Goal: Information Seeking & Learning: Learn about a topic

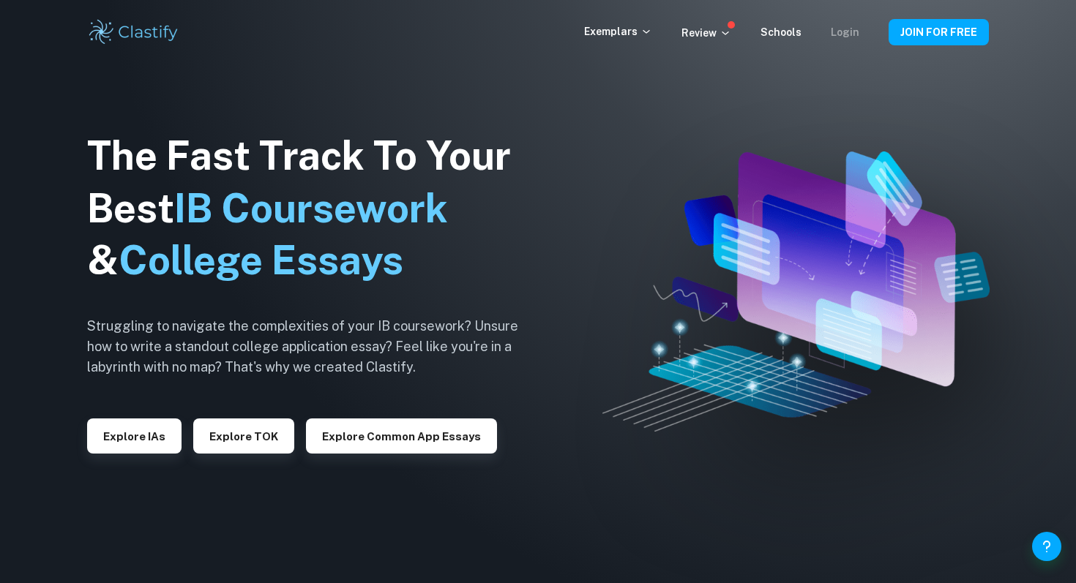
click at [845, 34] on link "Login" at bounding box center [845, 32] width 29 height 12
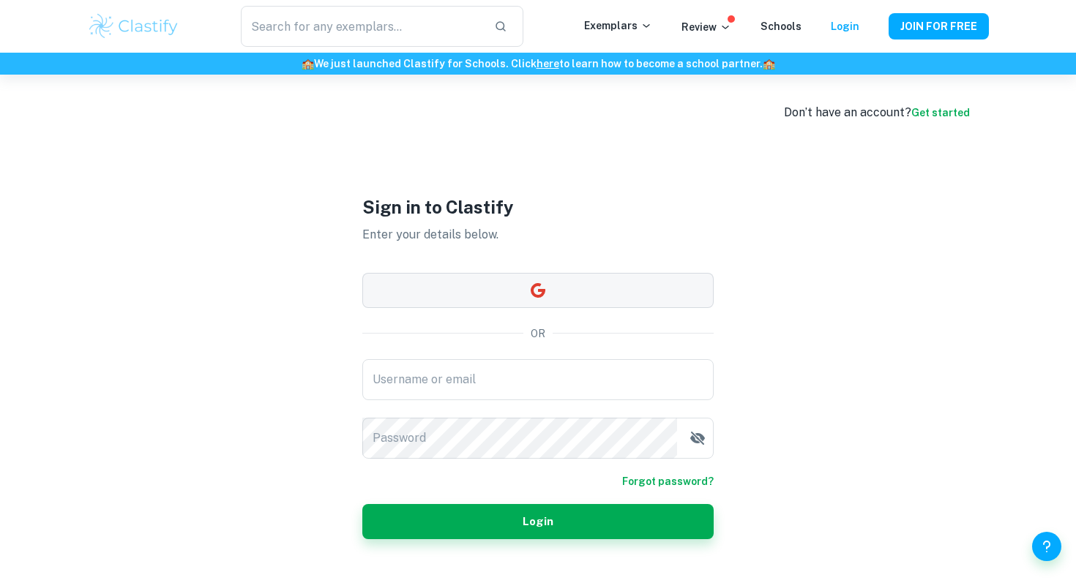
click at [555, 293] on button "button" at bounding box center [537, 290] width 351 height 35
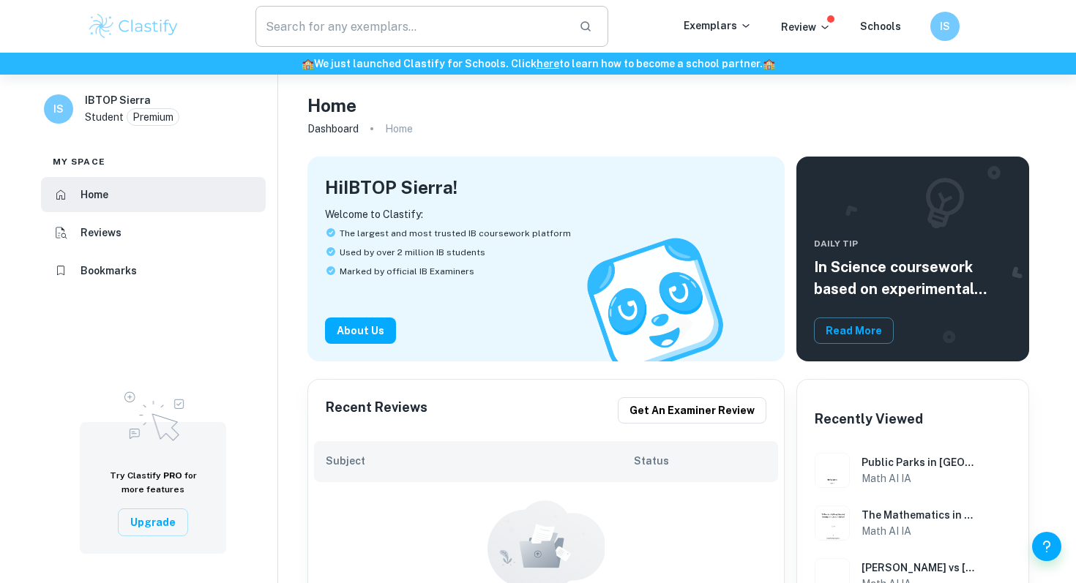
click at [398, 34] on input "text" at bounding box center [411, 26] width 312 height 41
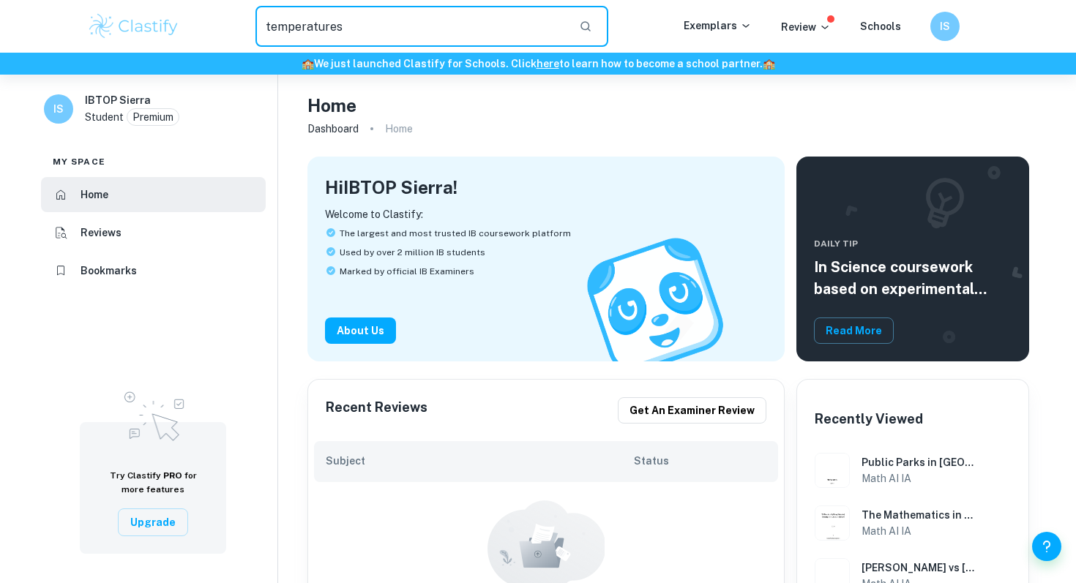
type input "temperatures"
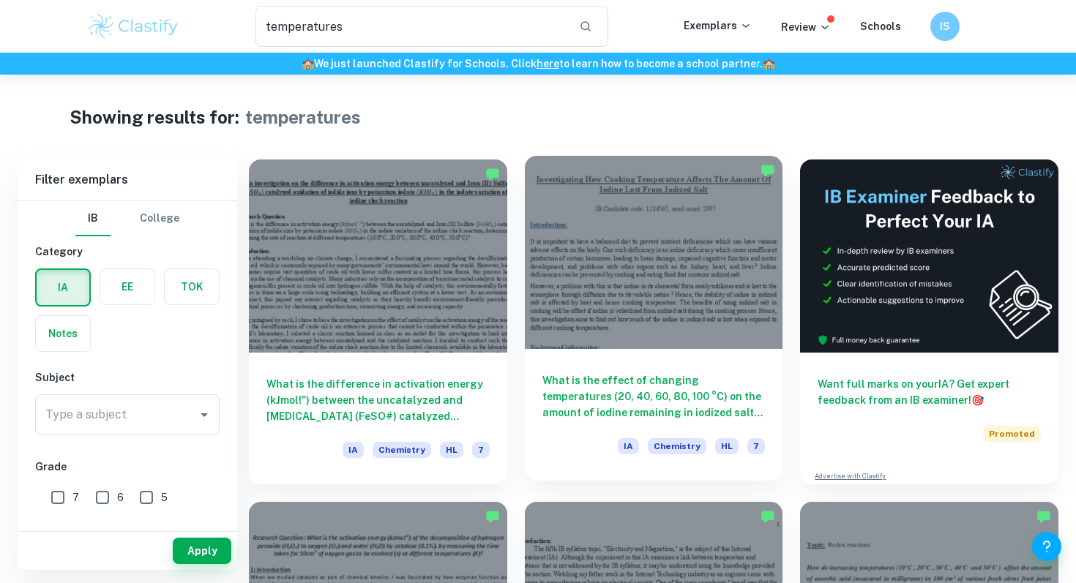
click at [643, 340] on div at bounding box center [654, 252] width 258 height 193
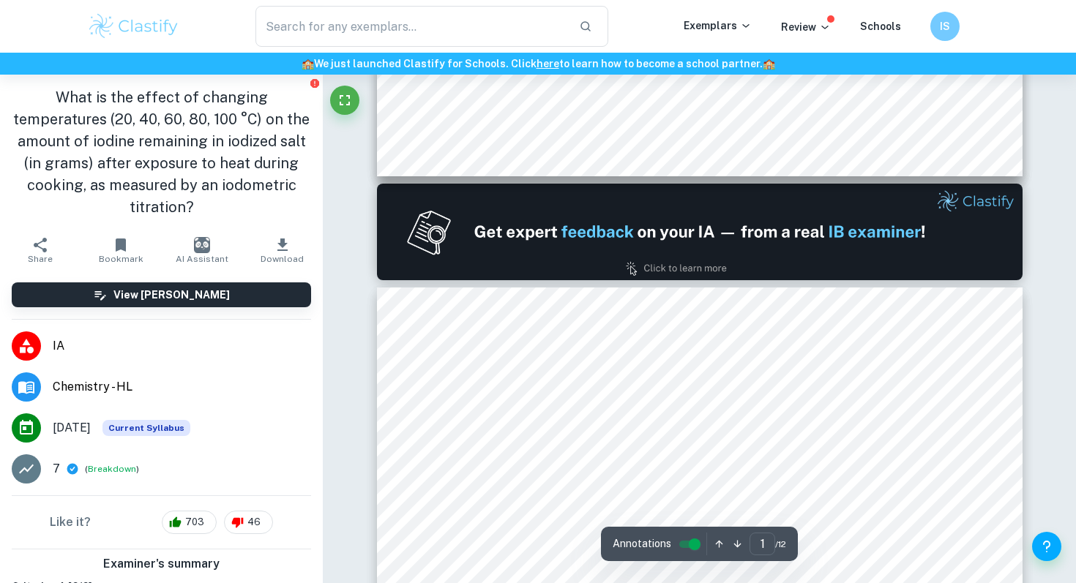
type input "2"
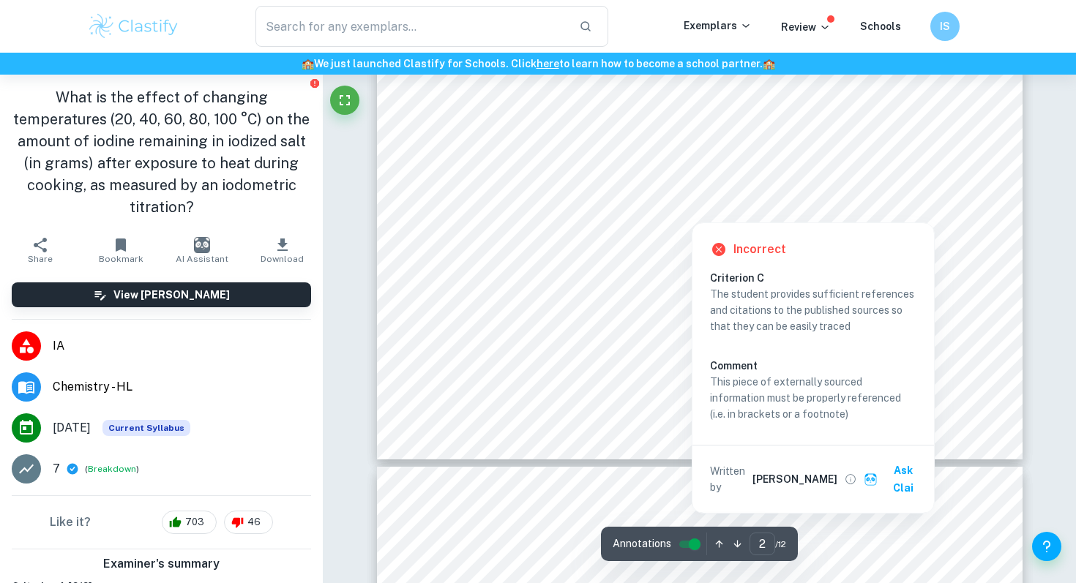
scroll to position [1413, 0]
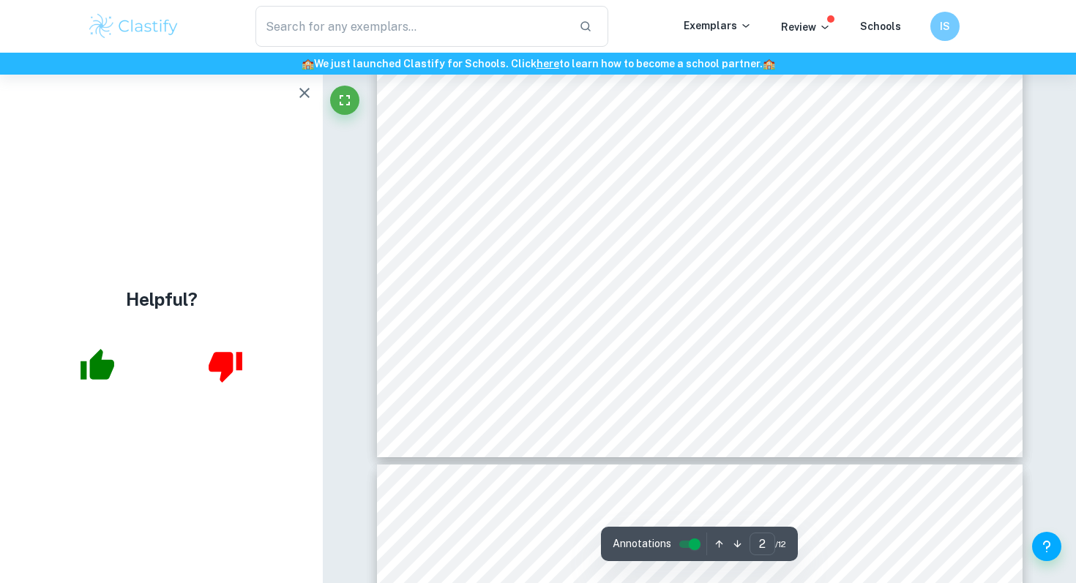
click at [309, 95] on icon "button" at bounding box center [305, 93] width 18 height 18
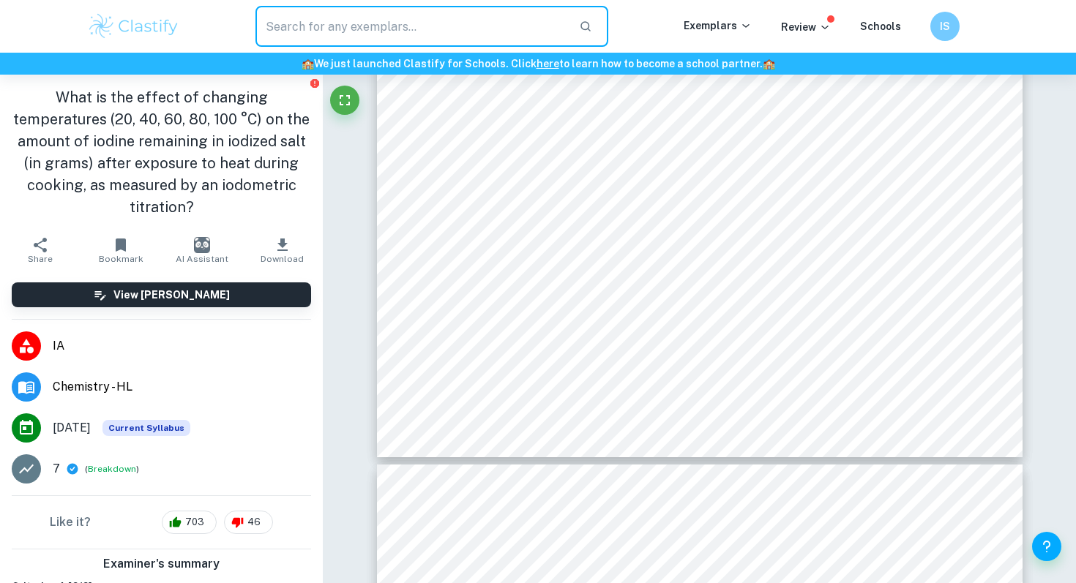
click at [336, 30] on input "text" at bounding box center [411, 26] width 312 height 41
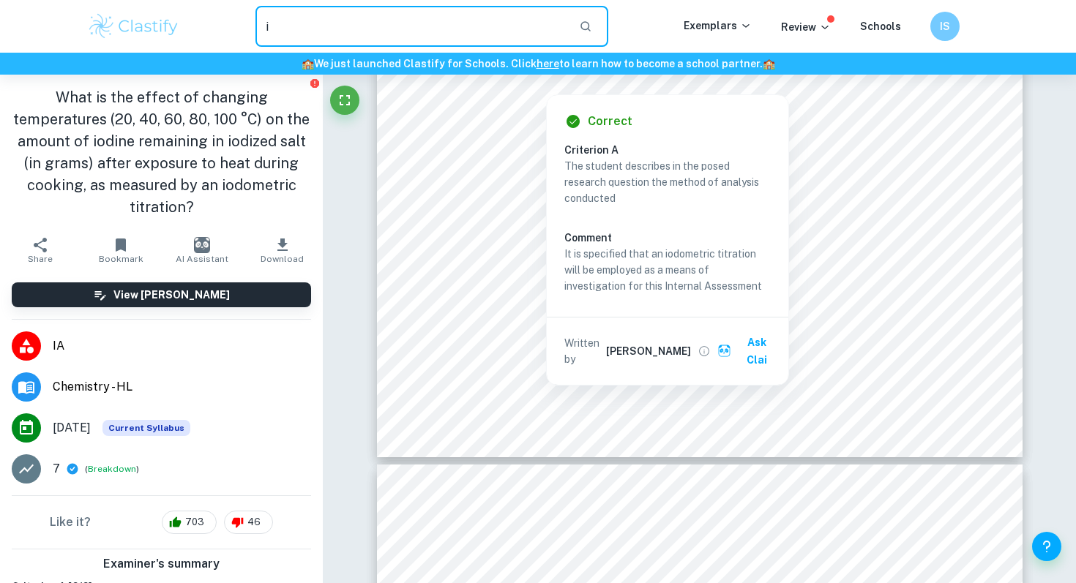
type input "i"
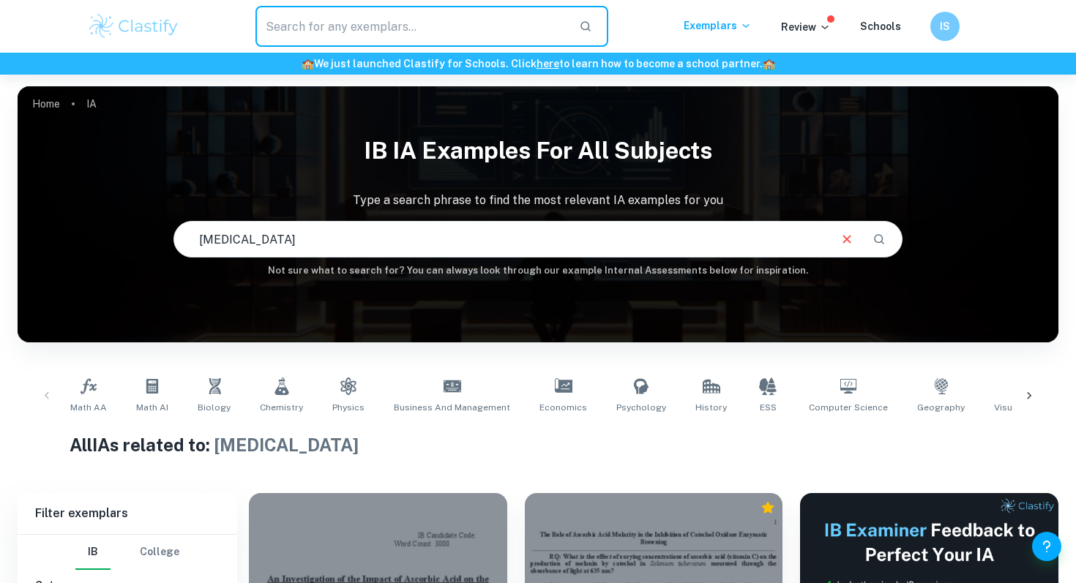
click at [502, 30] on input "text" at bounding box center [411, 26] width 312 height 41
click at [476, 23] on input "text" at bounding box center [411, 26] width 312 height 41
type input "iodometric tirtration"
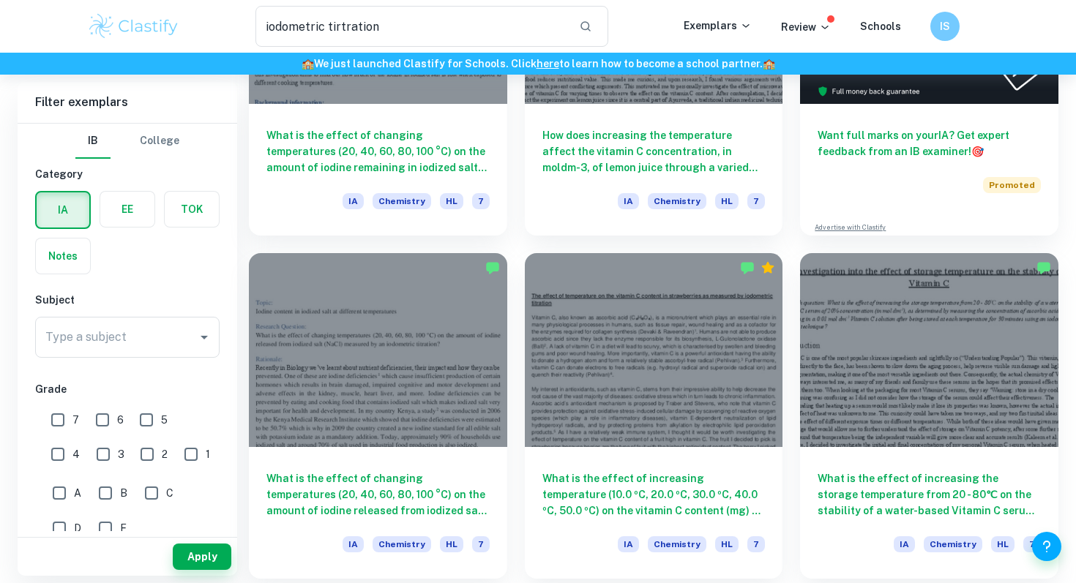
scroll to position [251, 0]
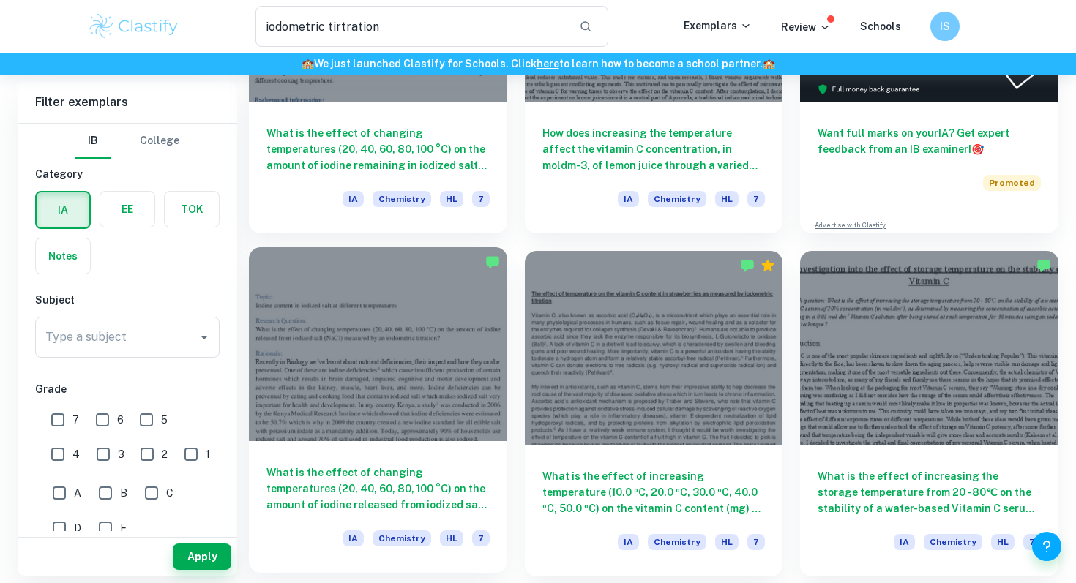
click at [328, 390] on div at bounding box center [378, 343] width 258 height 193
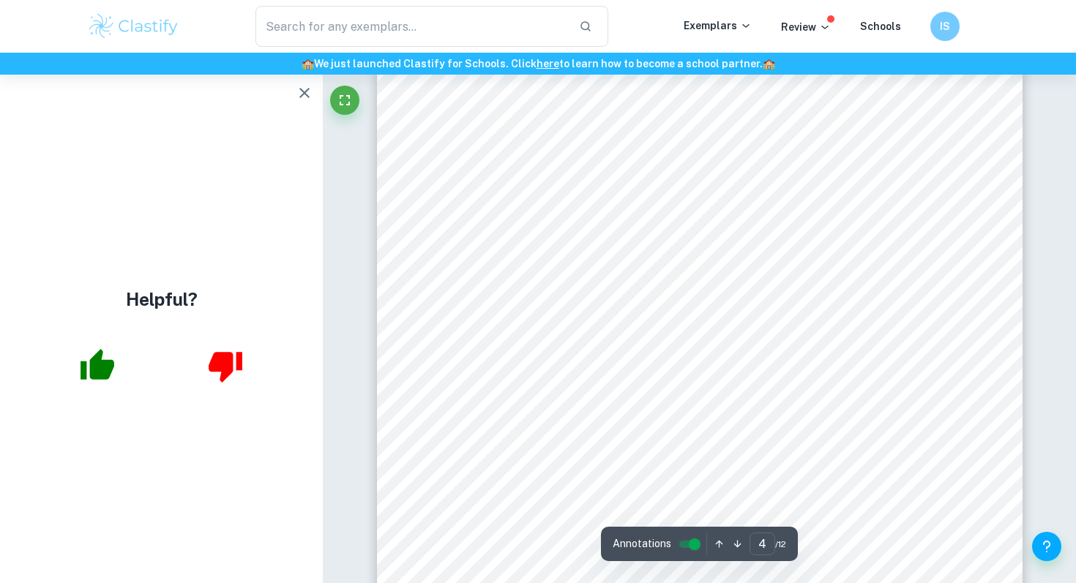
scroll to position [3092, 0]
click at [302, 93] on icon "button" at bounding box center [305, 93] width 18 height 18
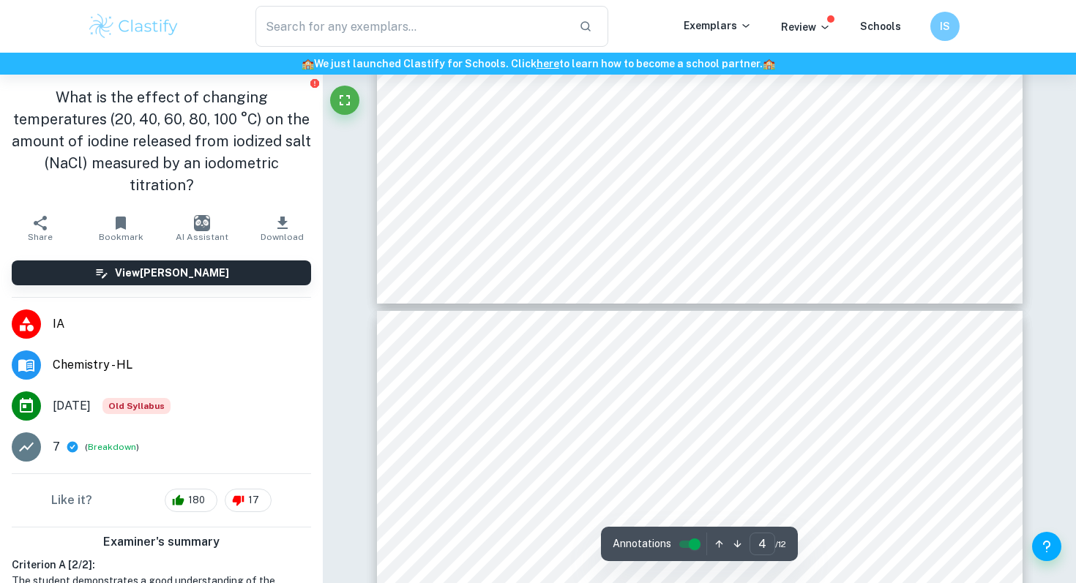
type input "5"
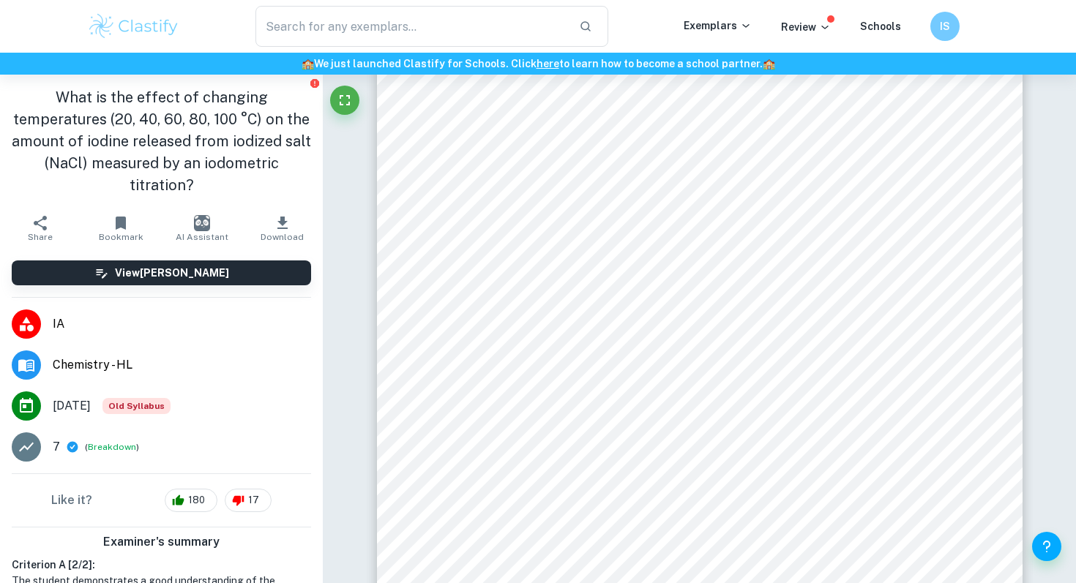
type input "iodometric tirtration"
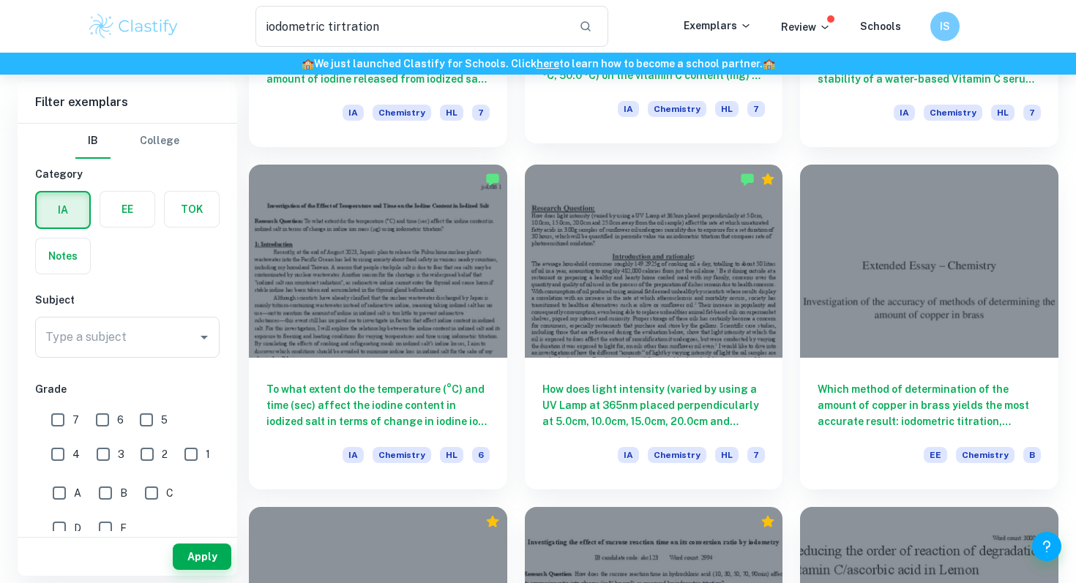
scroll to position [687, 0]
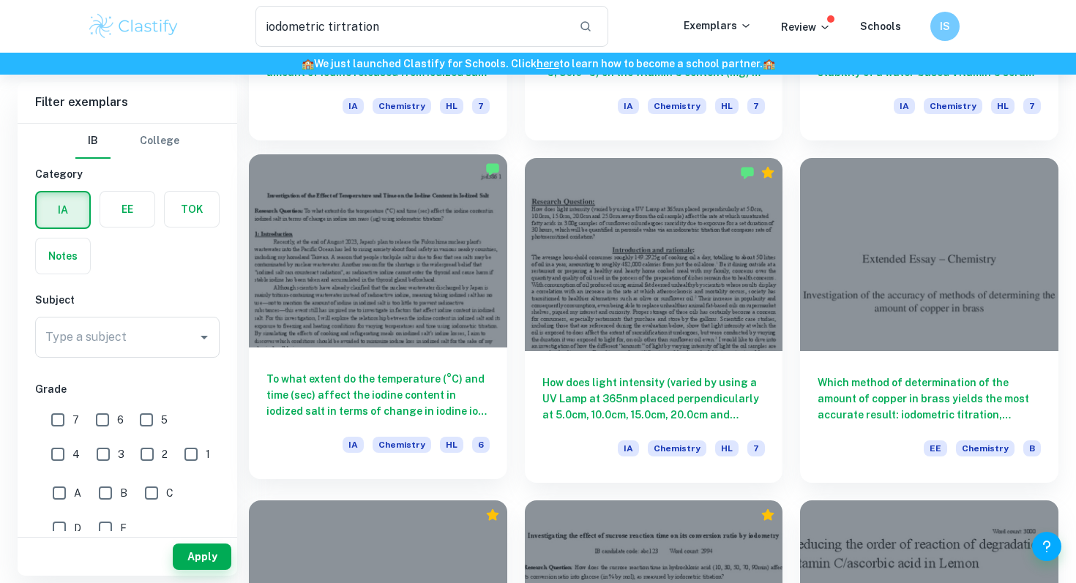
click at [411, 367] on div "To what extent do the temperature (°C) and time (sec) affect the iodine content…" at bounding box center [378, 414] width 258 height 132
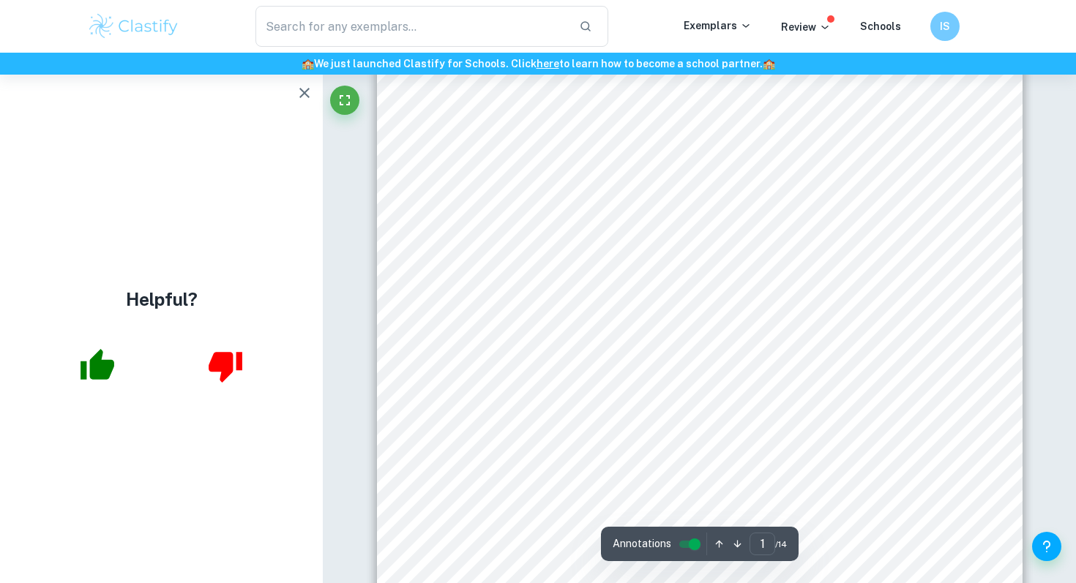
scroll to position [281, 0]
click at [310, 91] on icon "button" at bounding box center [305, 93] width 18 height 18
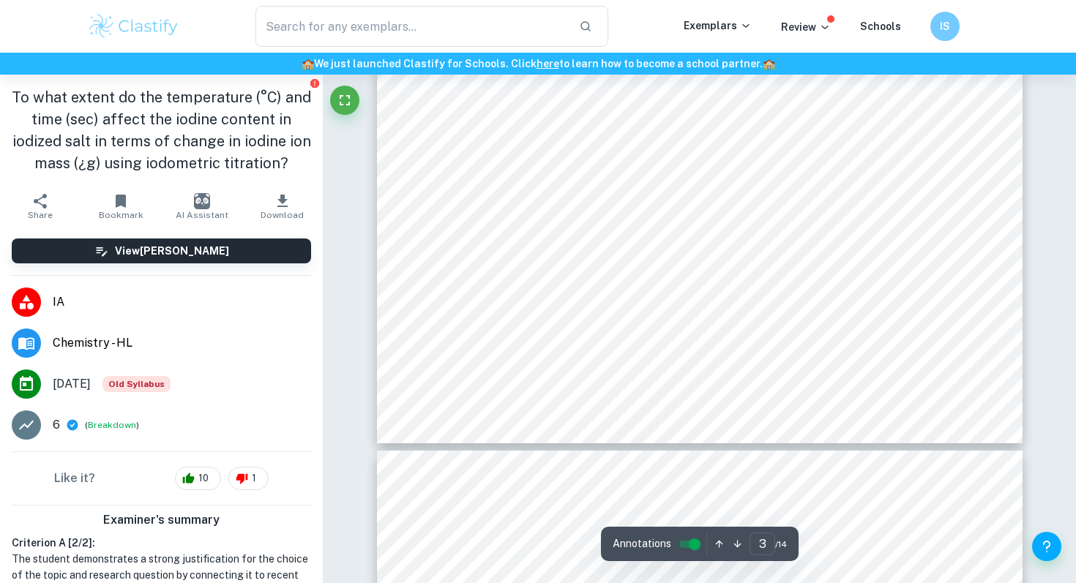
scroll to position [2272, 0]
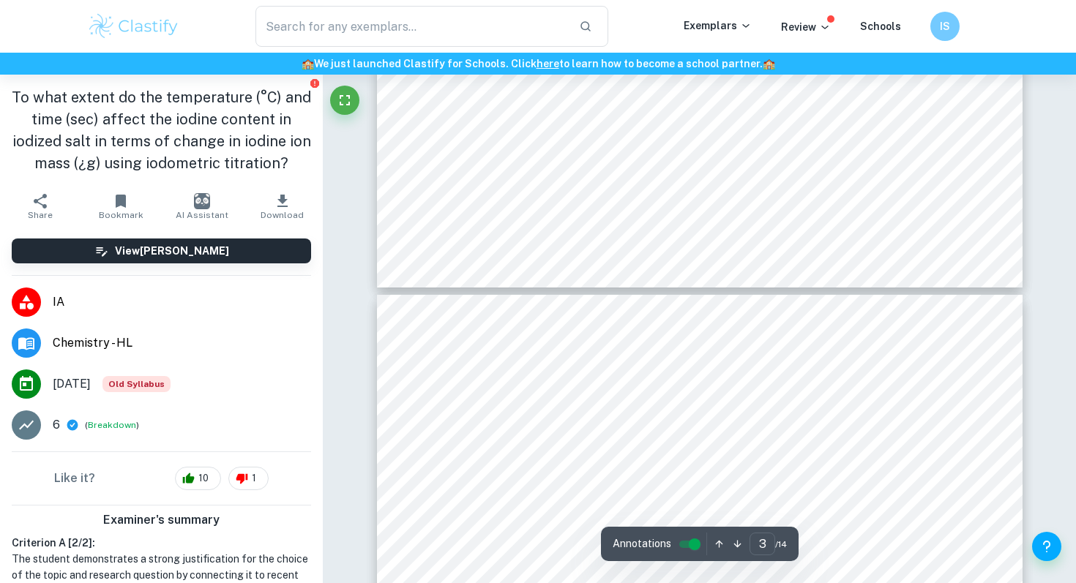
type input "4"
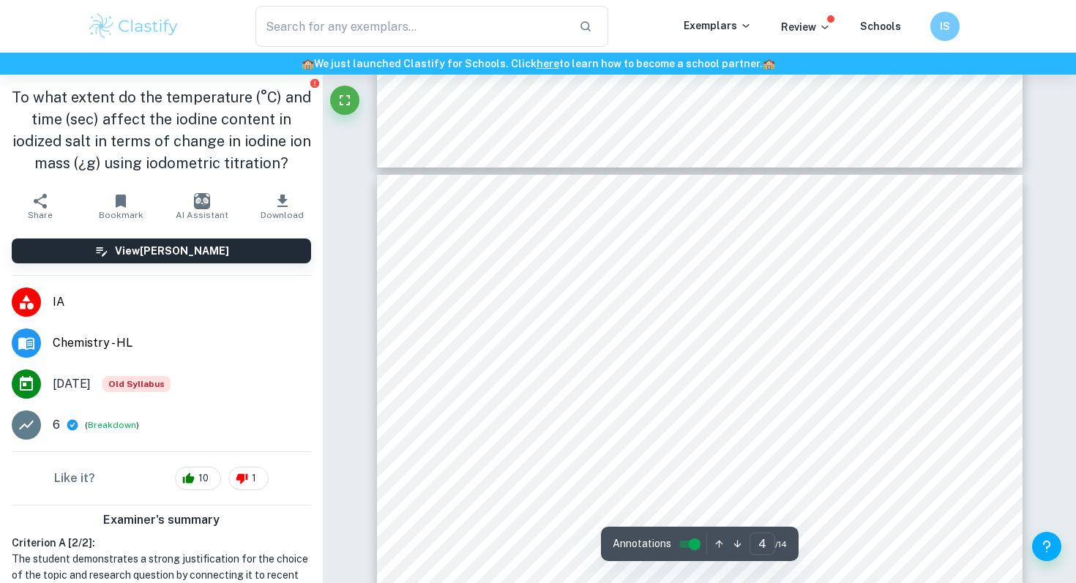
scroll to position [2555, 0]
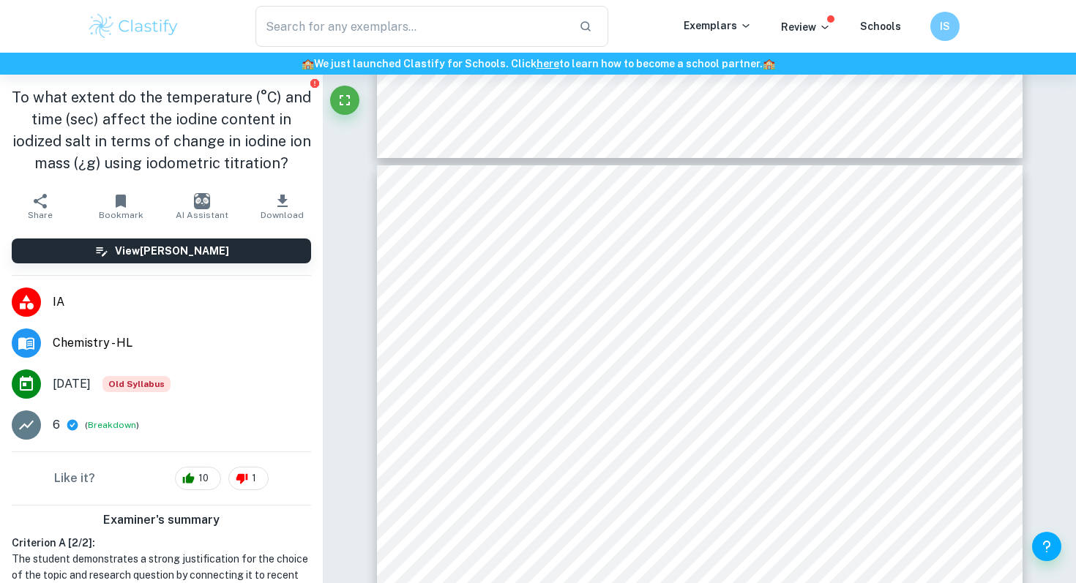
type input "iodometric tirtration"
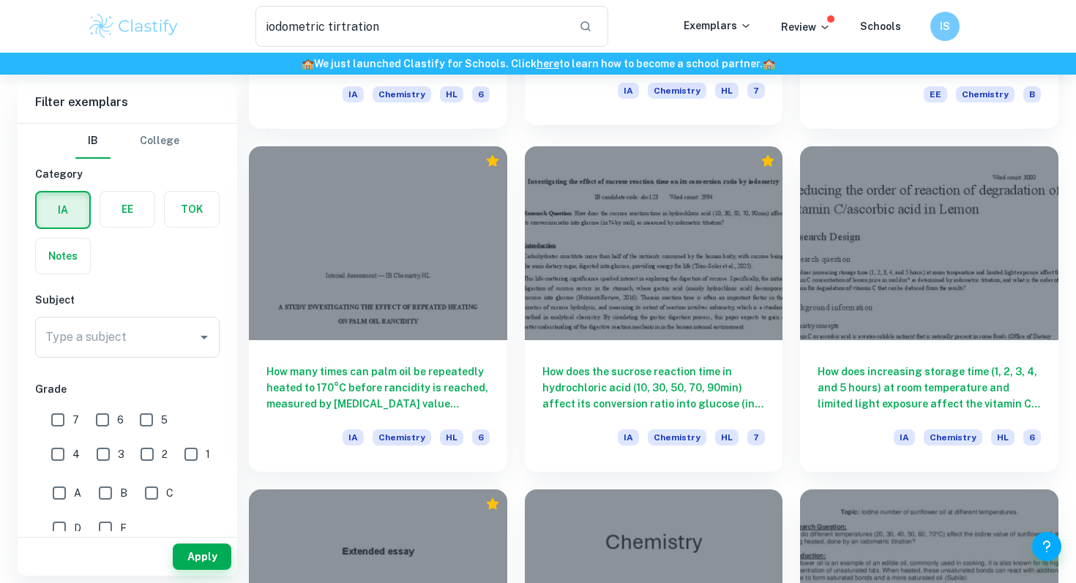
scroll to position [1042, 0]
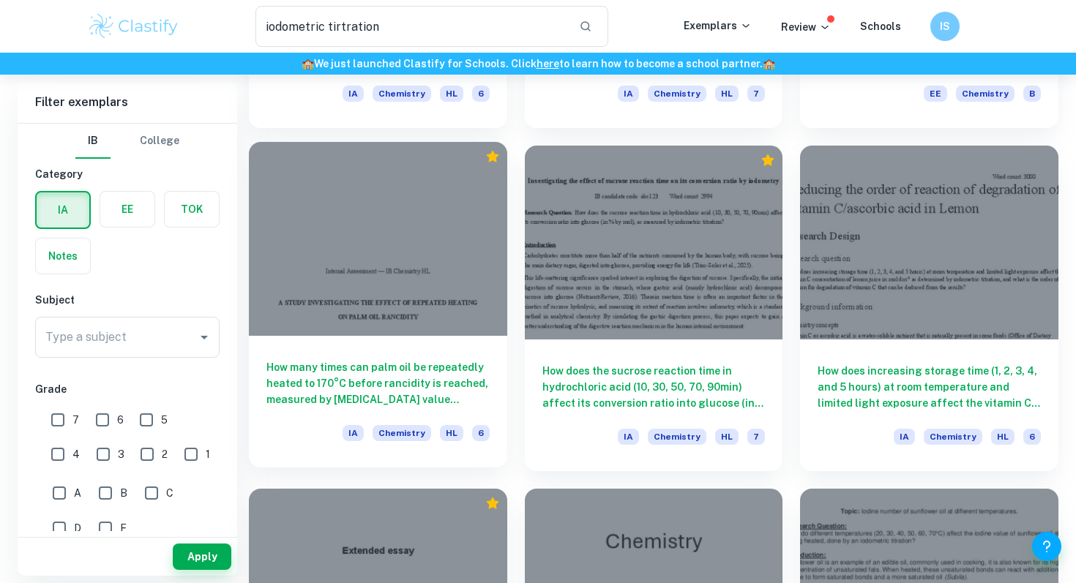
click at [372, 375] on h6 "How many times can palm oil be repeatedly heated to 170°C before rancidity is r…" at bounding box center [377, 383] width 223 height 48
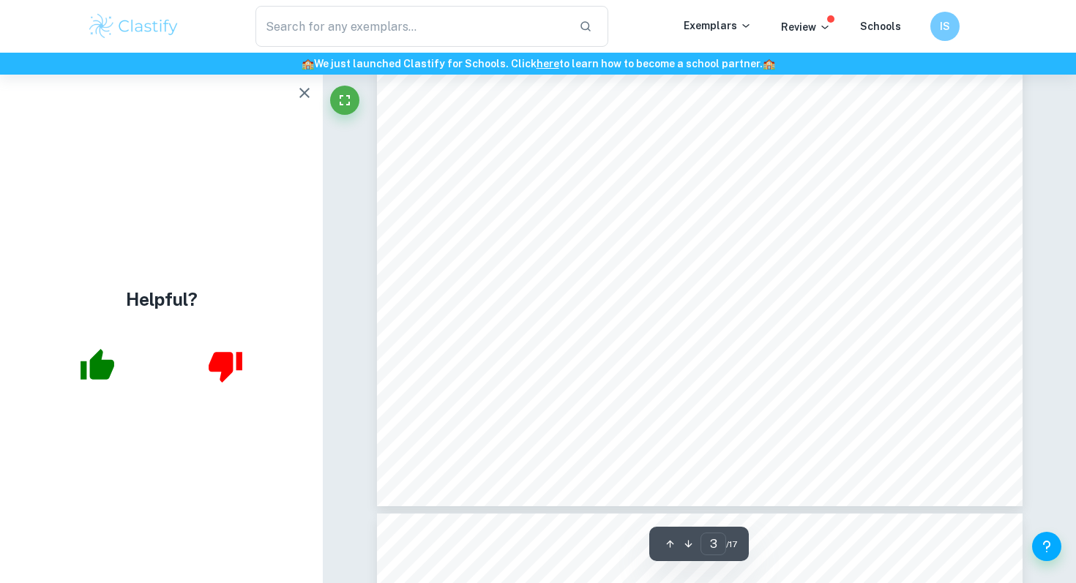
scroll to position [2223, 0]
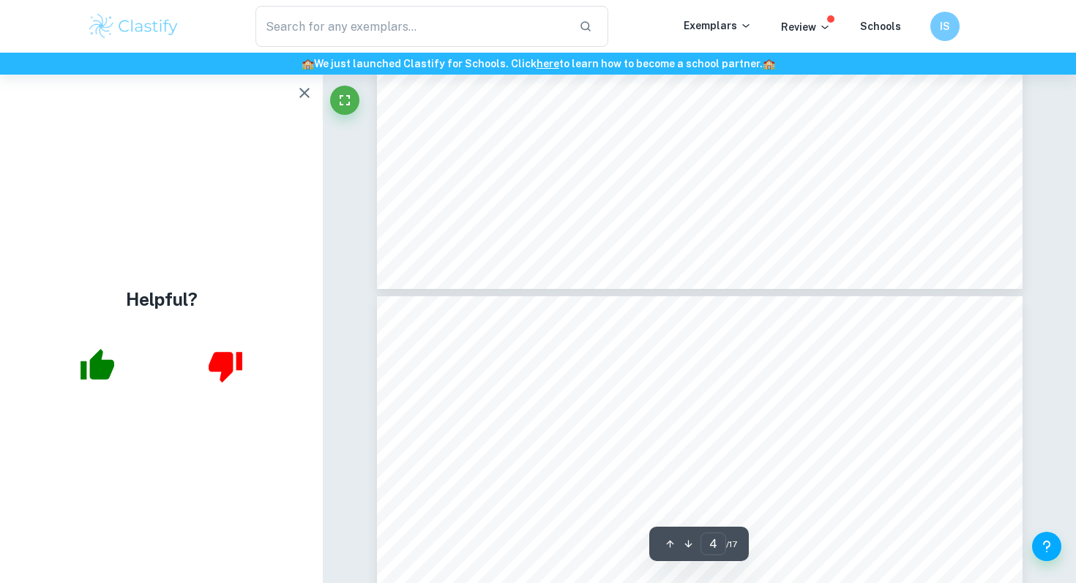
type input "5"
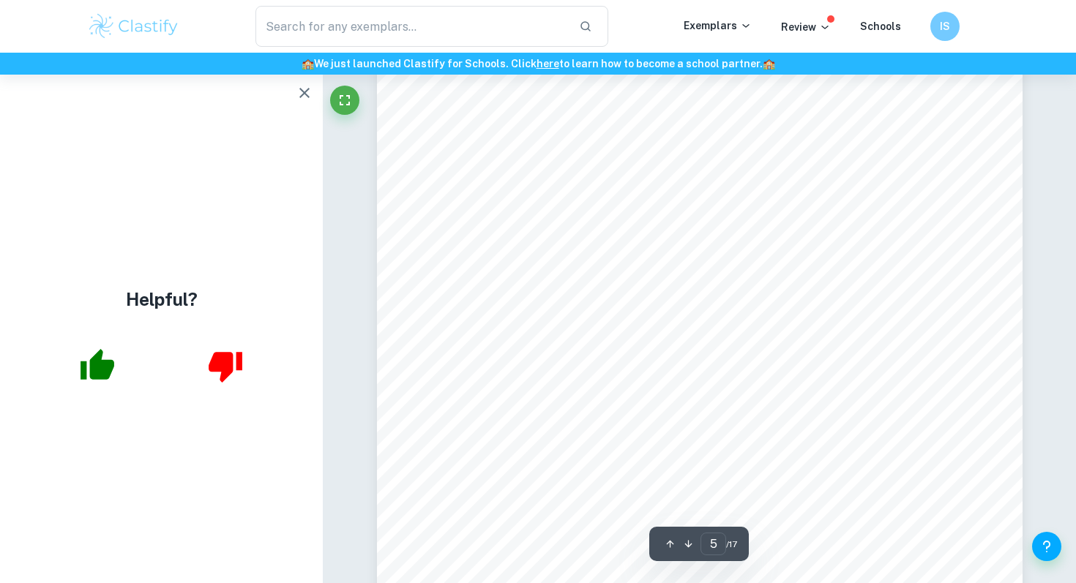
scroll to position [3610, 0]
type input "iodometric tirtration"
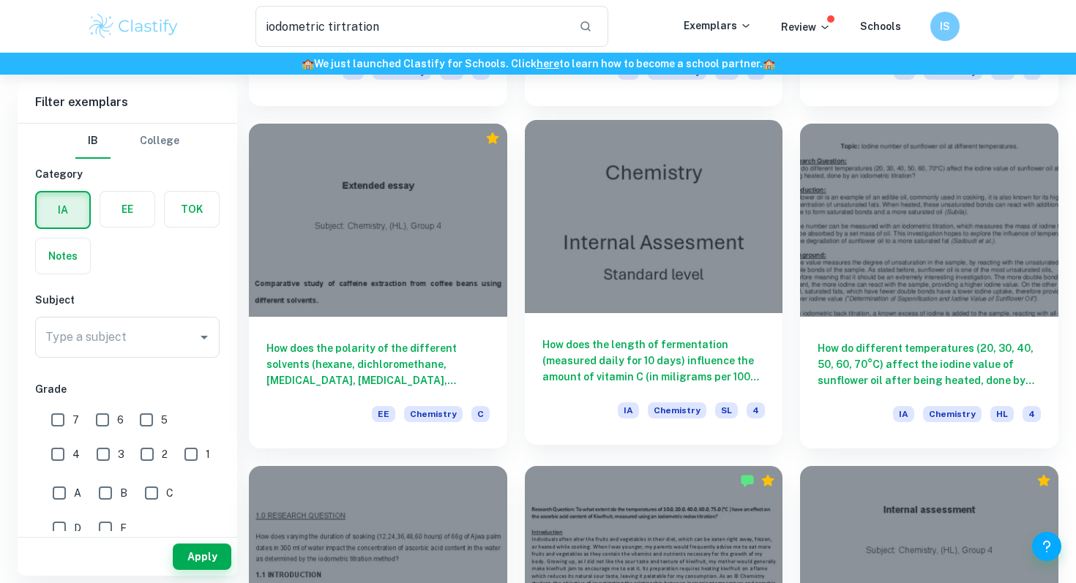
scroll to position [1410, 0]
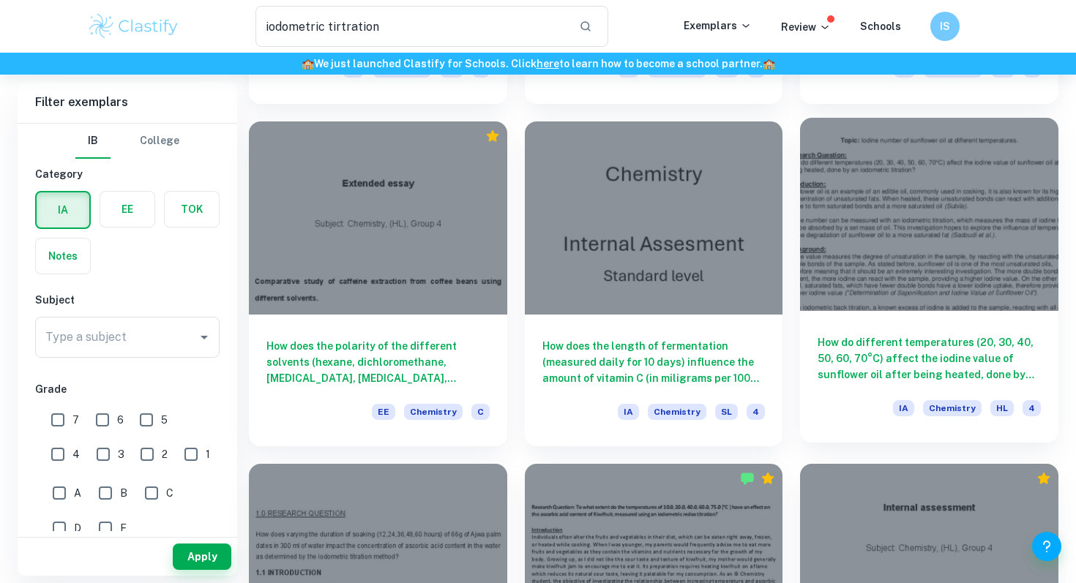
click at [929, 323] on div "How do different temperatures (20, 30, 40, 50, 60, 70°C) affect the iodine valu…" at bounding box center [929, 377] width 258 height 132
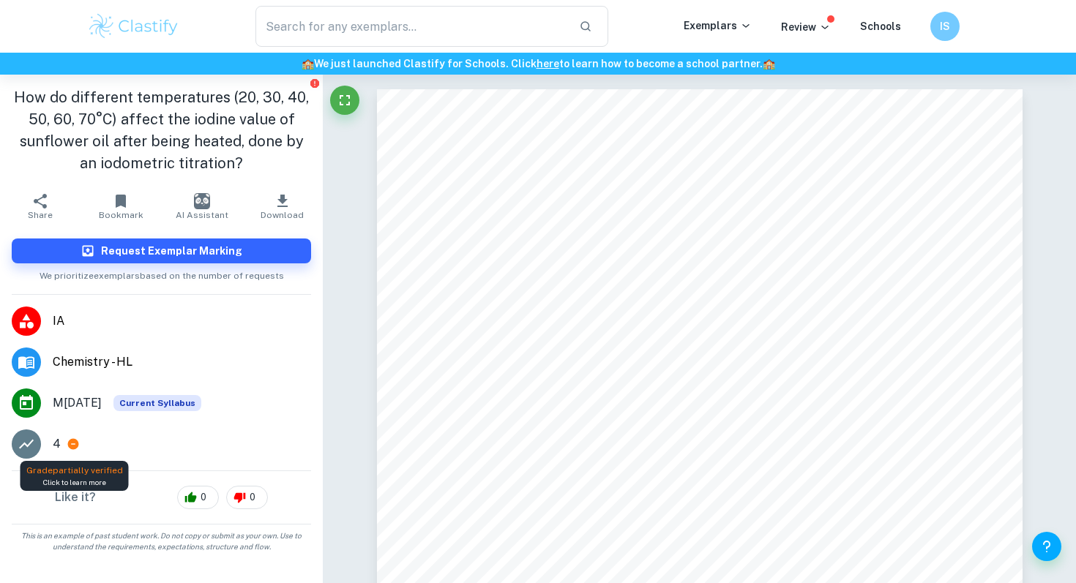
click at [75, 448] on icon at bounding box center [73, 444] width 11 height 11
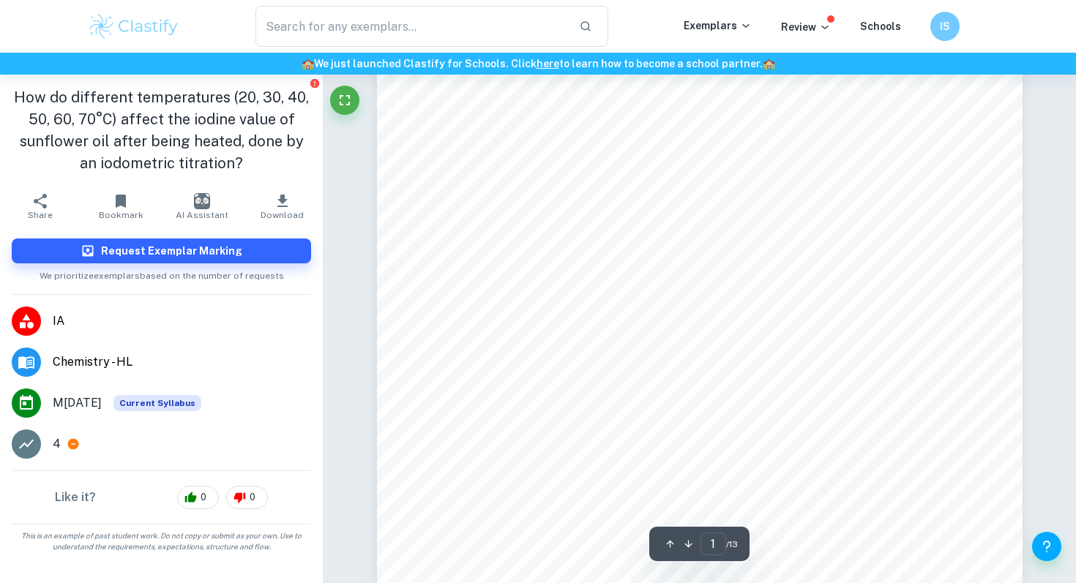
scroll to position [66, 0]
type input "iodometric tirtration"
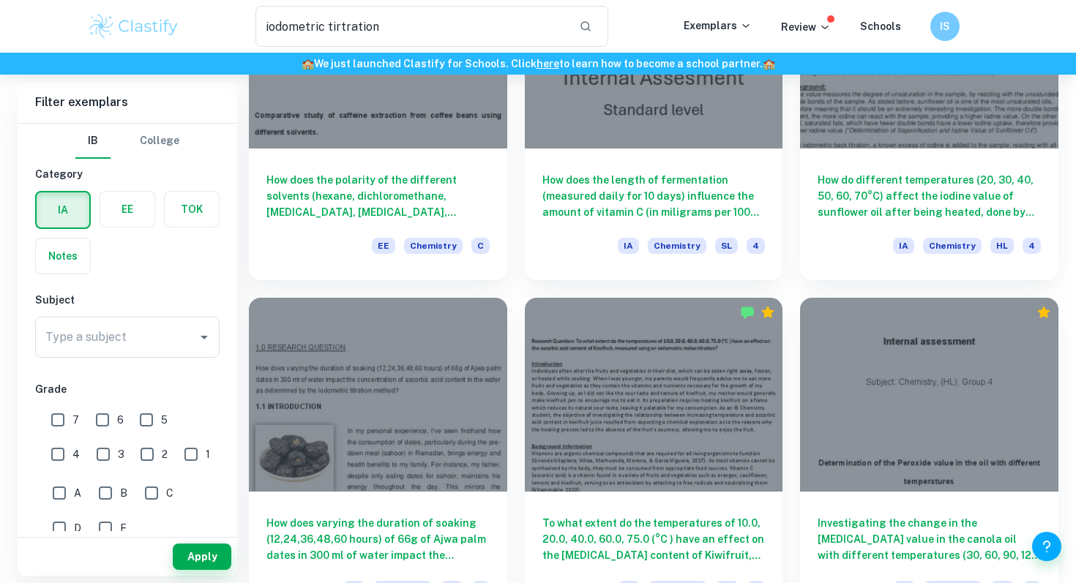
scroll to position [1616, 0]
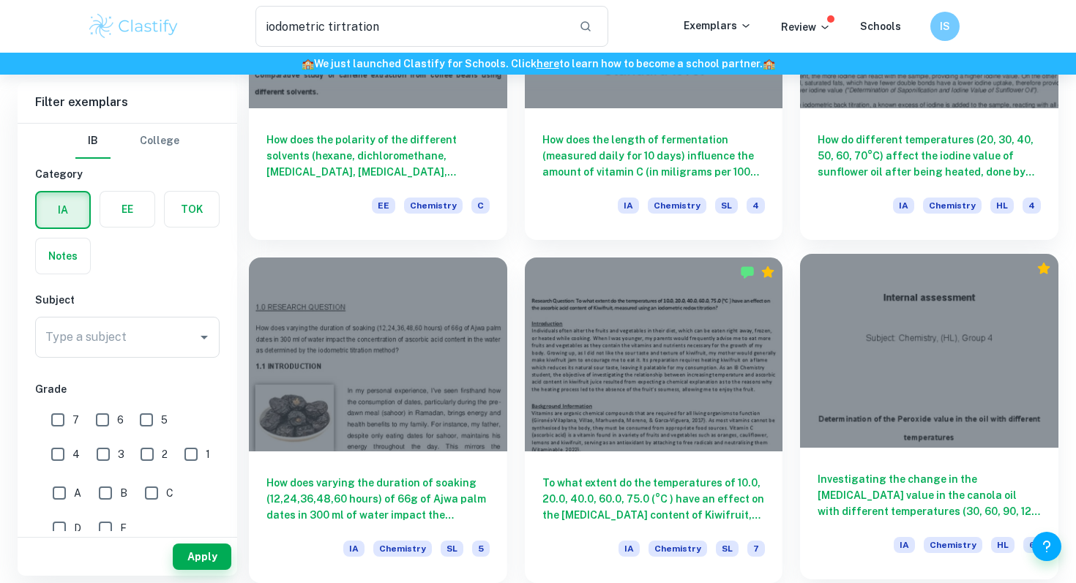
click at [878, 427] on div at bounding box center [929, 350] width 258 height 193
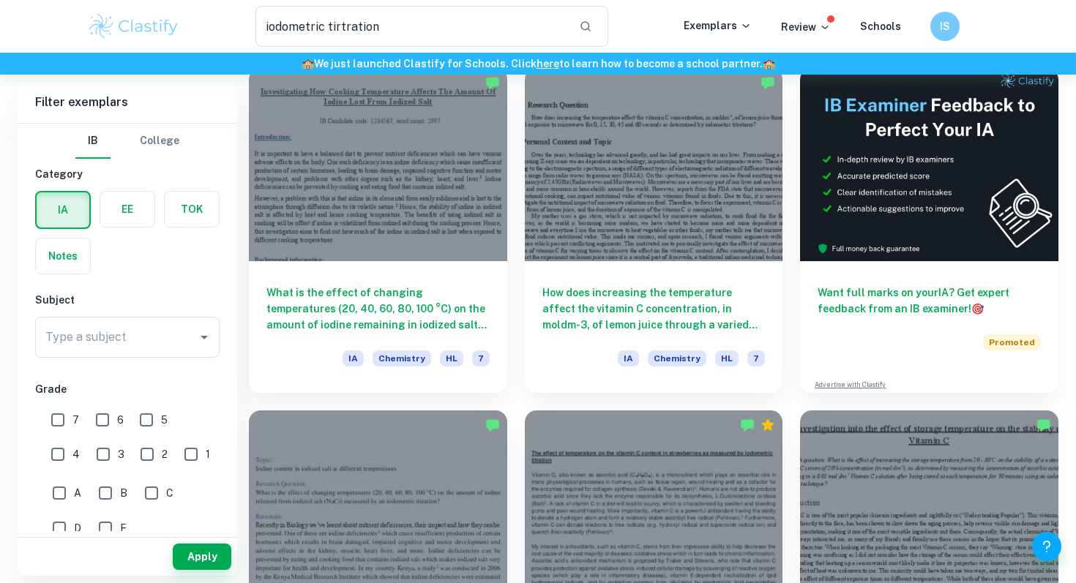
scroll to position [95, 0]
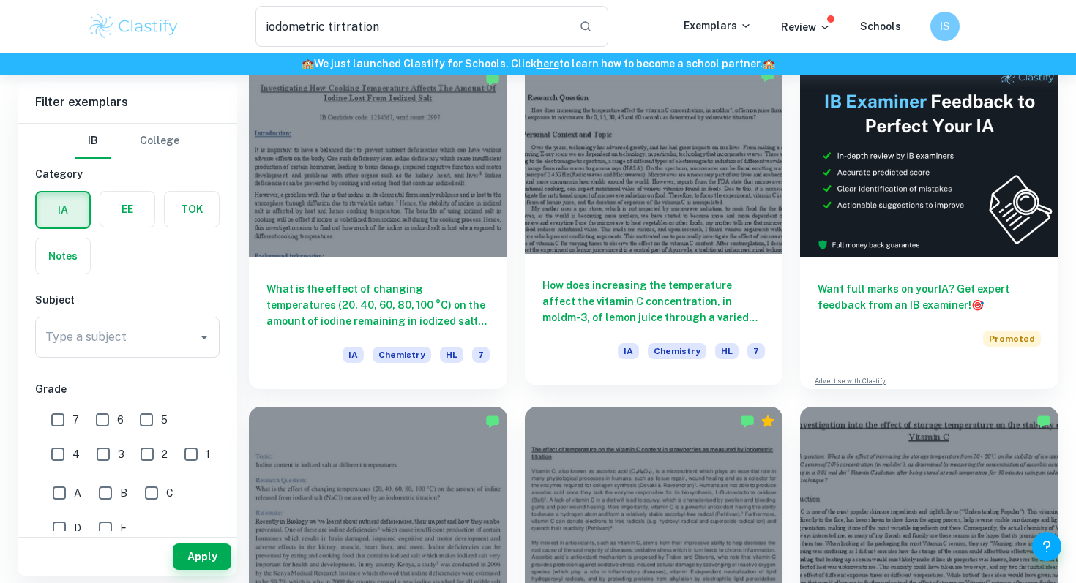
click at [661, 270] on div "How does increasing the temperature affect the vitamin C concentration, in mold…" at bounding box center [654, 320] width 258 height 132
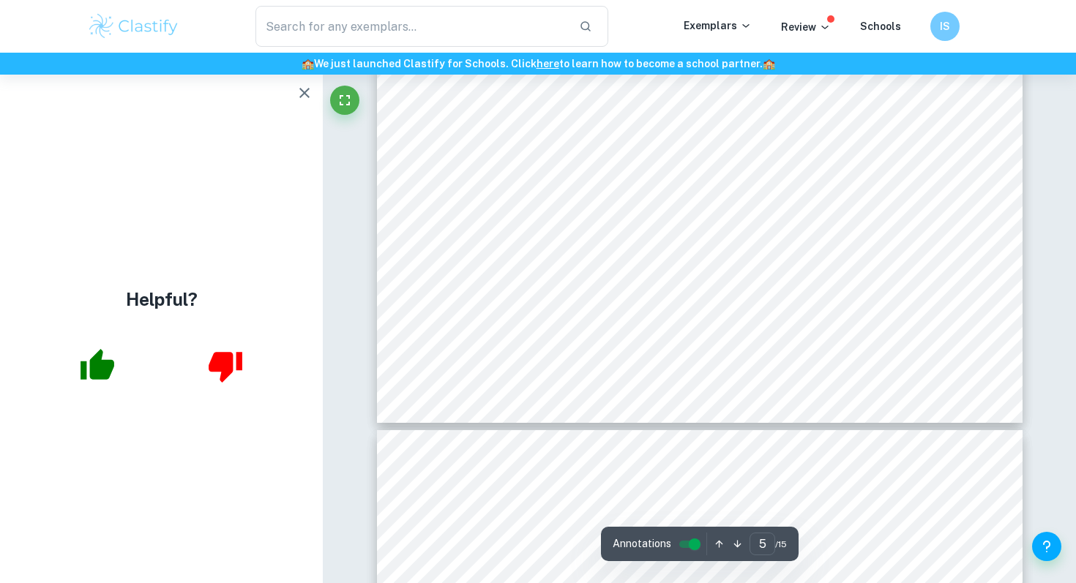
scroll to position [4375, 0]
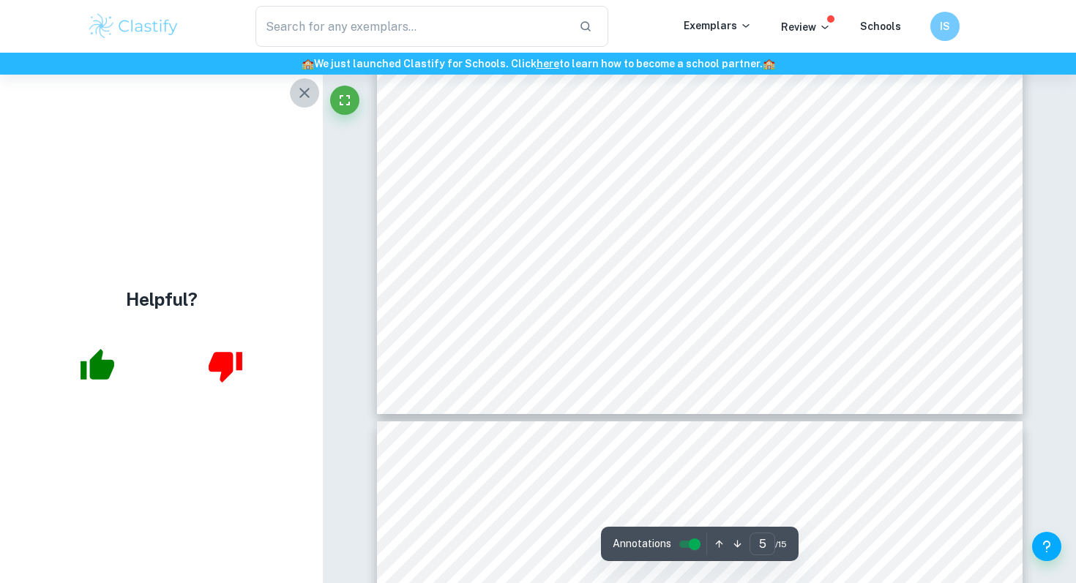
click at [307, 91] on icon "button" at bounding box center [305, 93] width 18 height 18
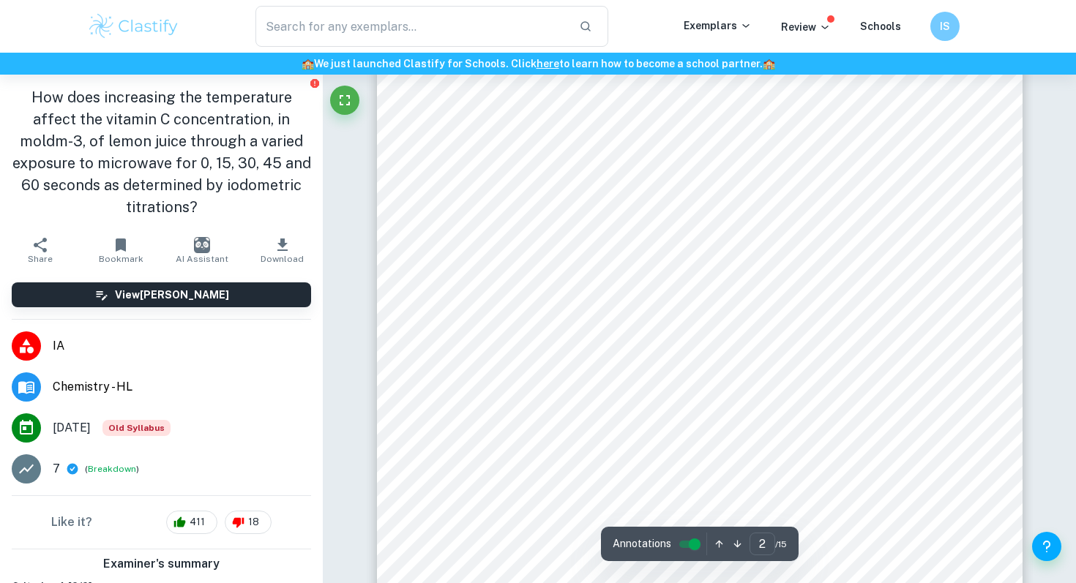
scroll to position [1083, 0]
type input "3"
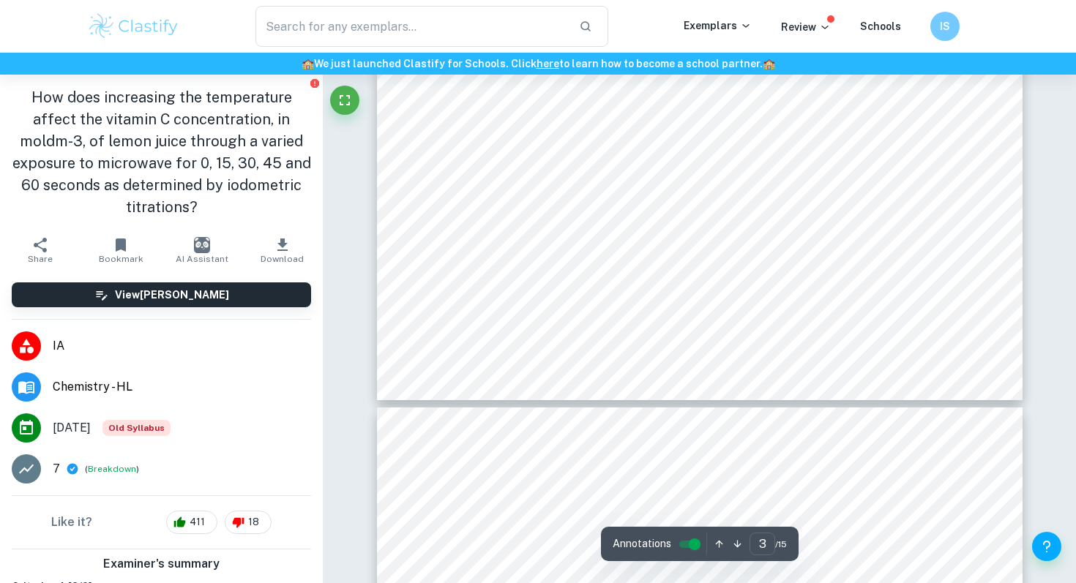
type input "iodometric tirtration"
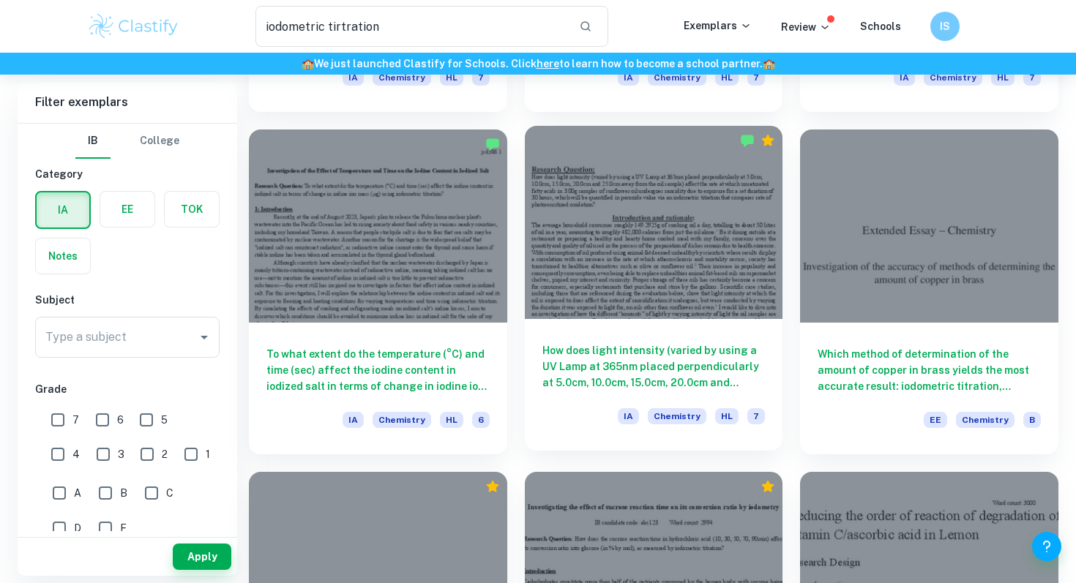
scroll to position [720, 0]
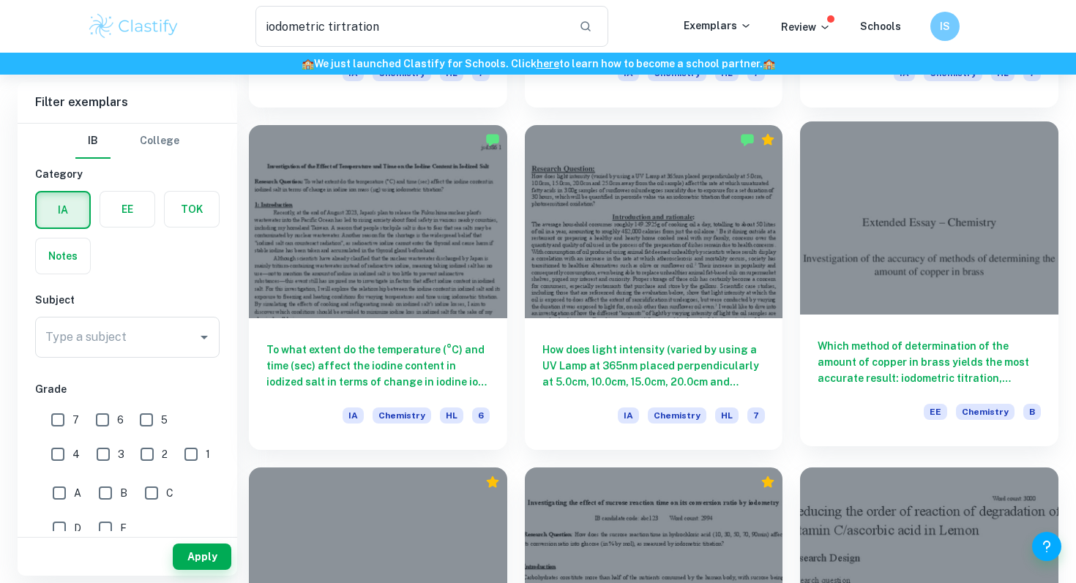
click at [856, 340] on h6 "Which method of determination of the amount of copper in brass yields the most …" at bounding box center [928, 362] width 223 height 48
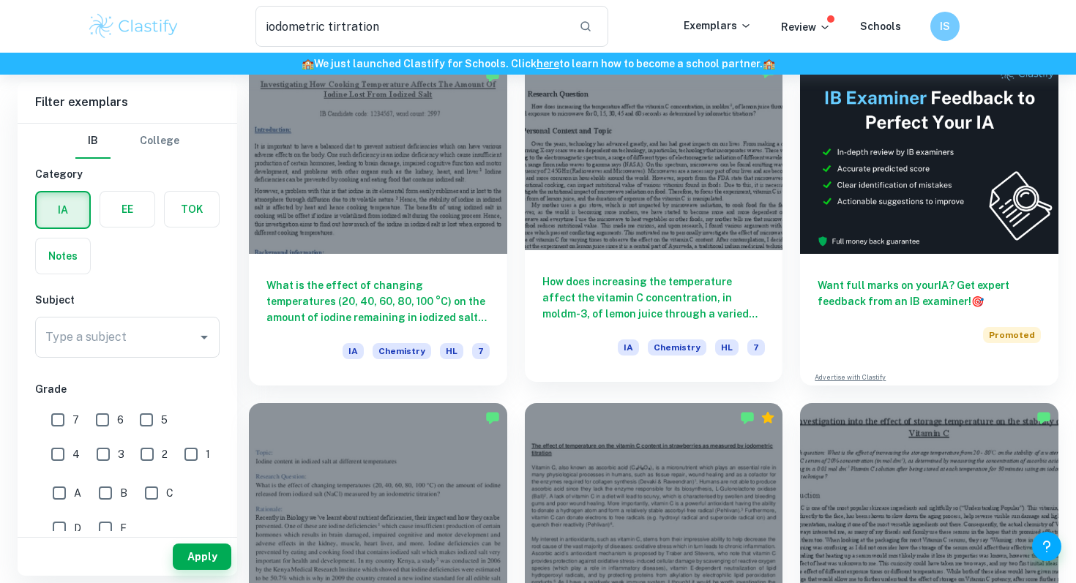
scroll to position [119, 0]
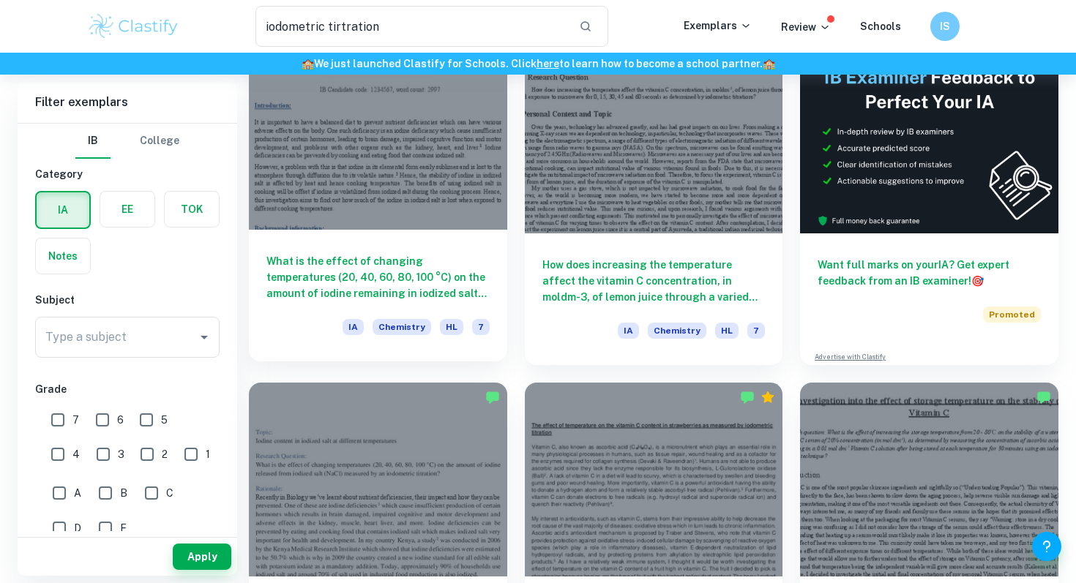
click at [462, 277] on h6 "What is the effect of changing temperatures (20, 40, 60, 80, 100 °C) on the amo…" at bounding box center [377, 277] width 223 height 48
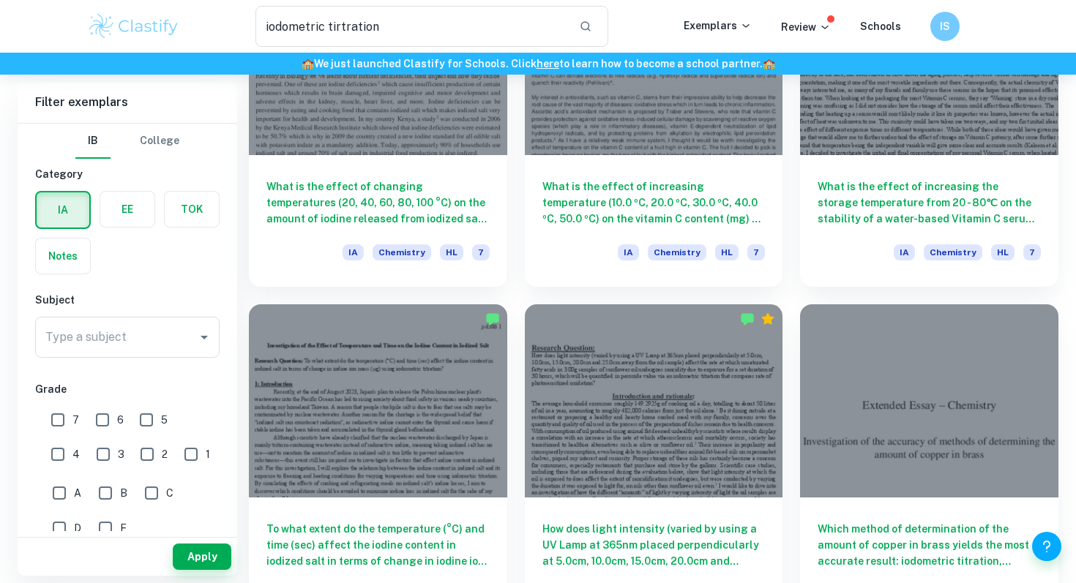
scroll to position [533, 0]
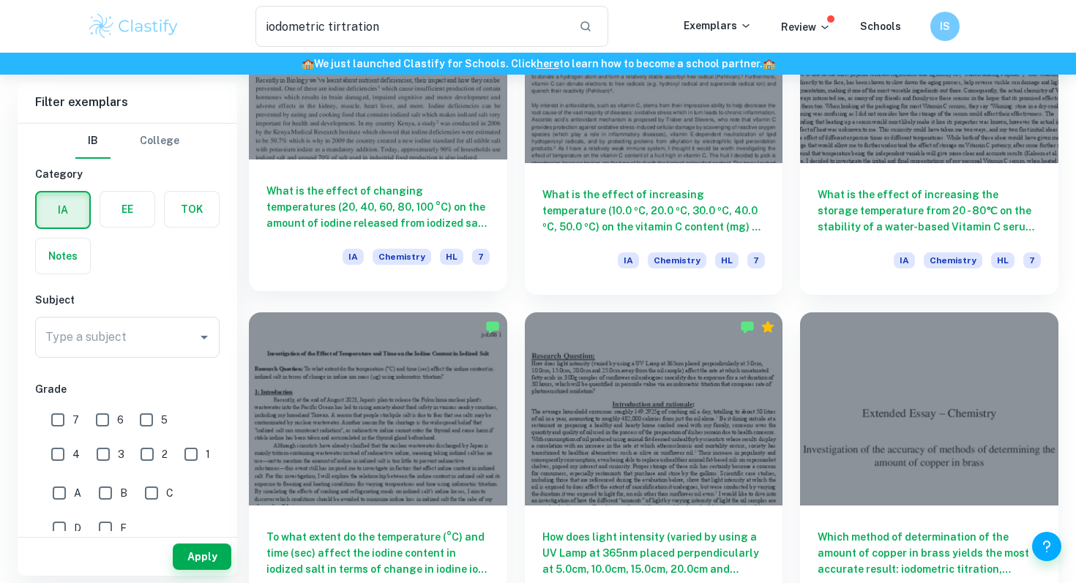
click at [405, 206] on h6 "What is the effect of changing temperatures (20, 40, 60, 80, 100 °C) on the amo…" at bounding box center [377, 207] width 223 height 48
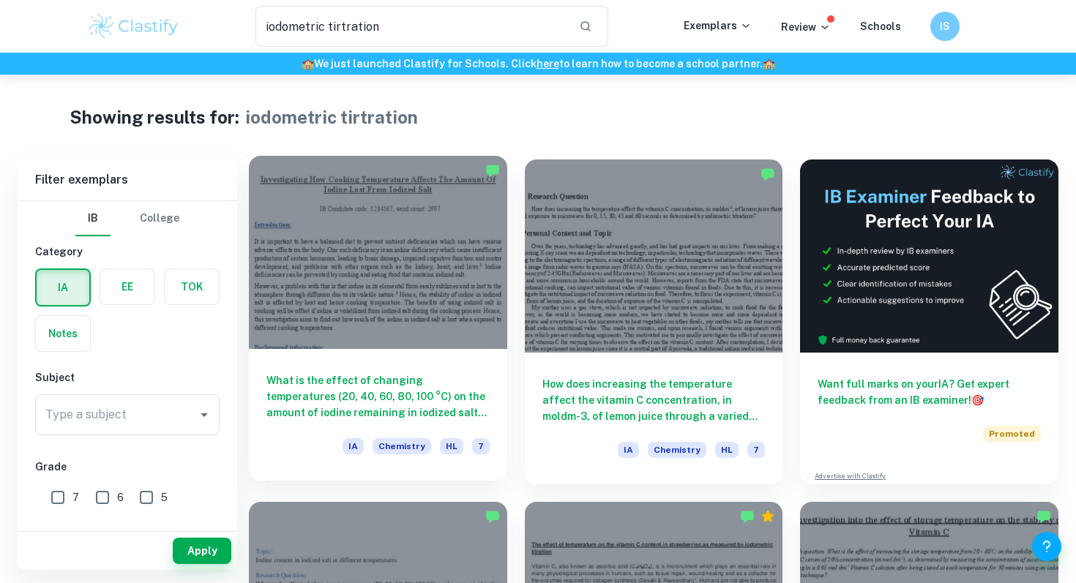
click at [411, 366] on div "What is the effect of changing temperatures (20, 40, 60, 80, 100 °C) on the amo…" at bounding box center [378, 415] width 258 height 132
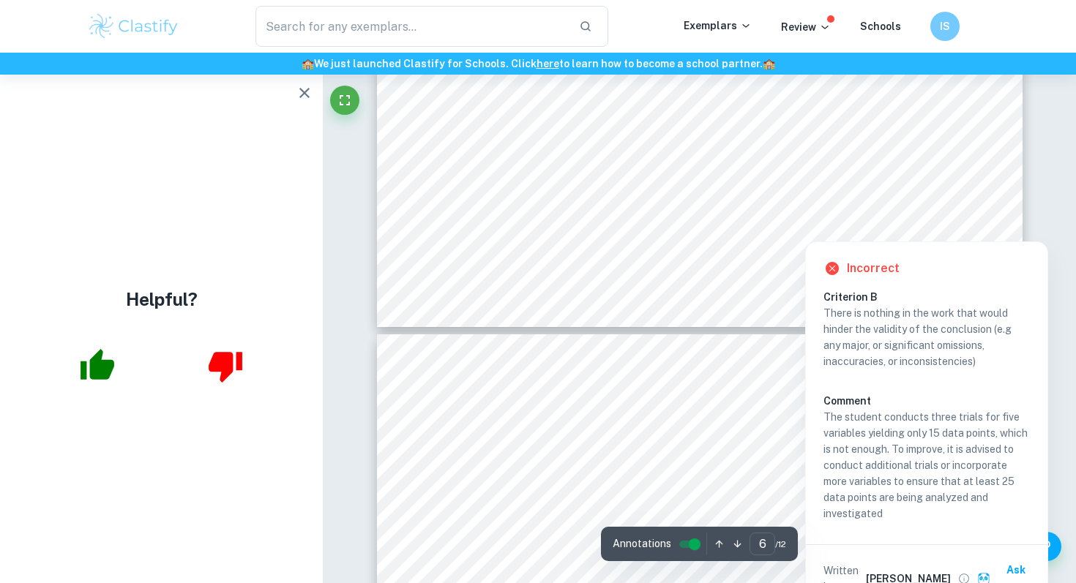
scroll to position [4918, 0]
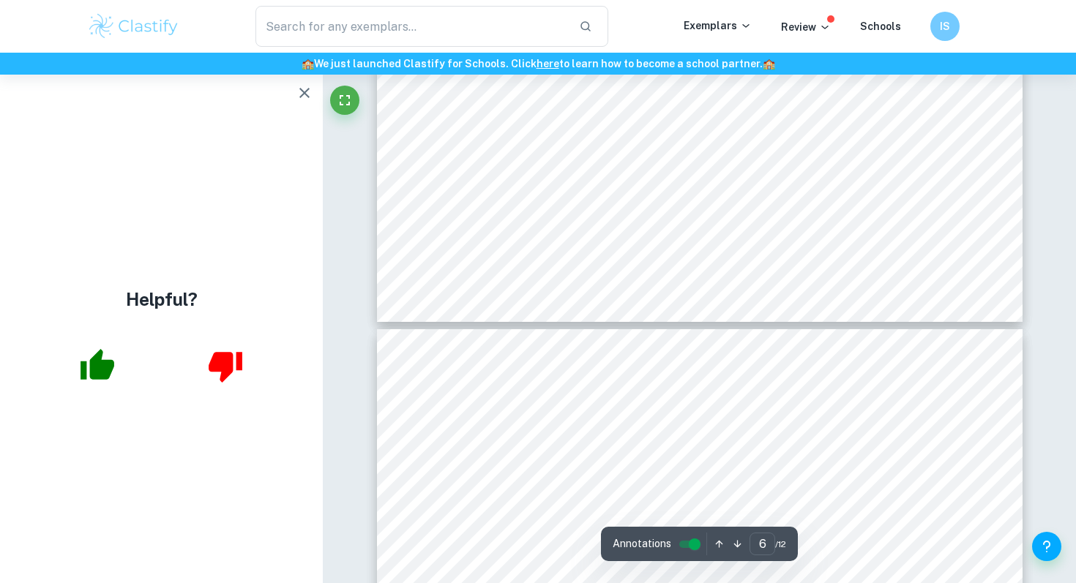
click at [302, 98] on icon "button" at bounding box center [305, 93] width 18 height 18
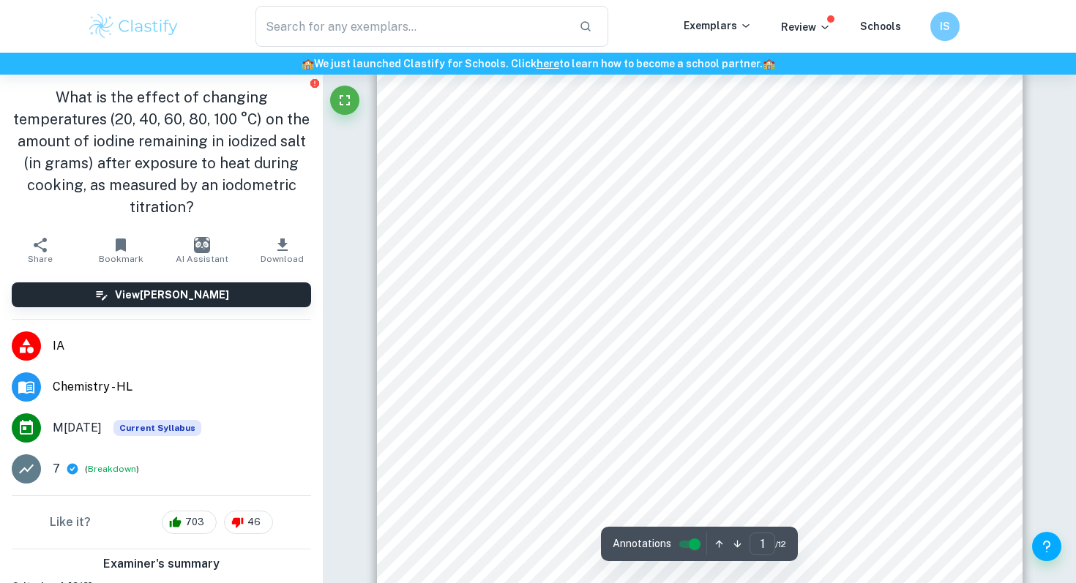
scroll to position [0, 0]
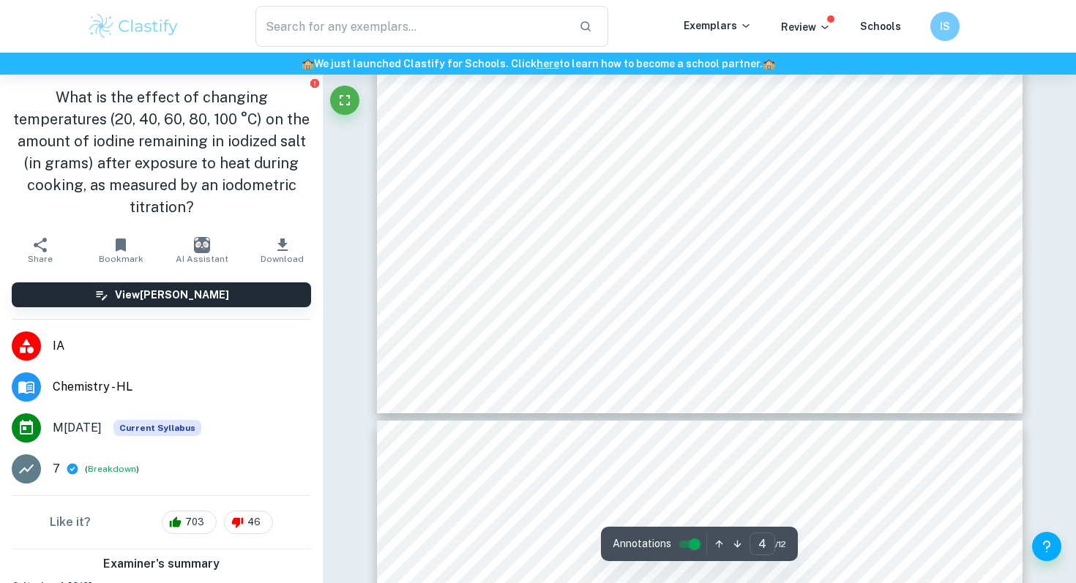
type input "5"
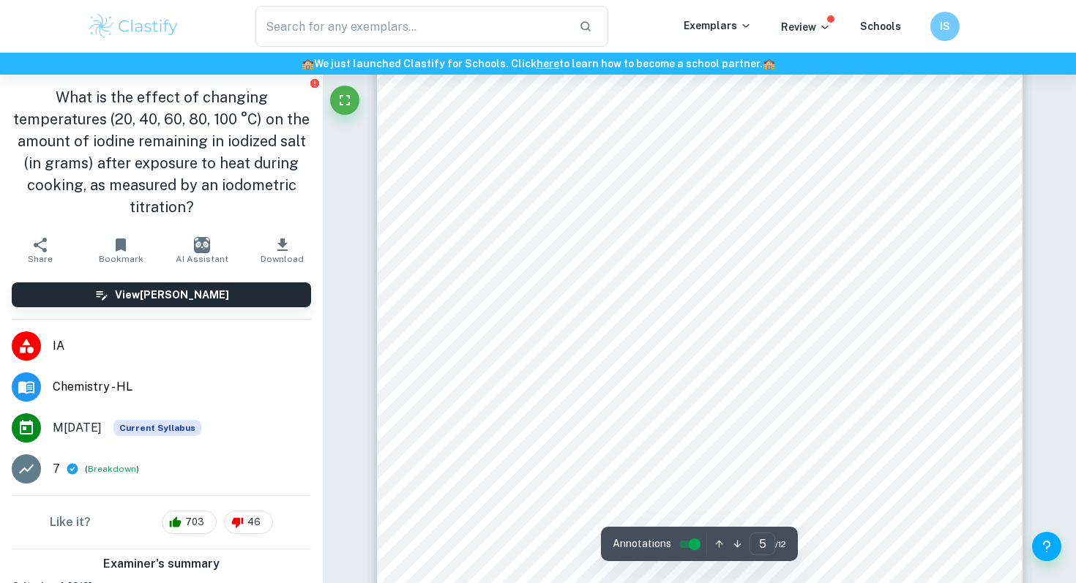
scroll to position [3683, 0]
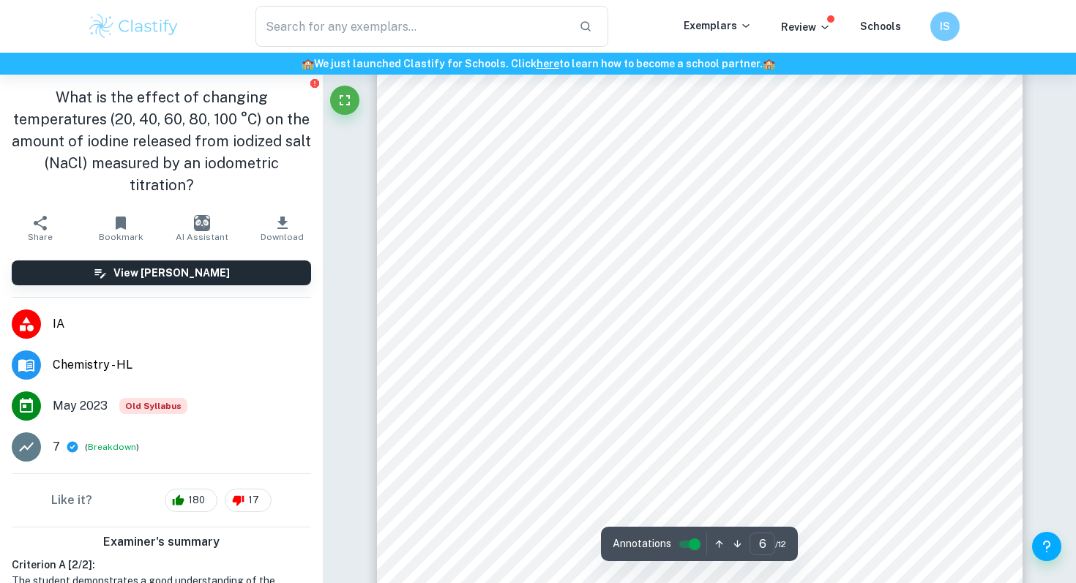
scroll to position [4755, 0]
type input "7"
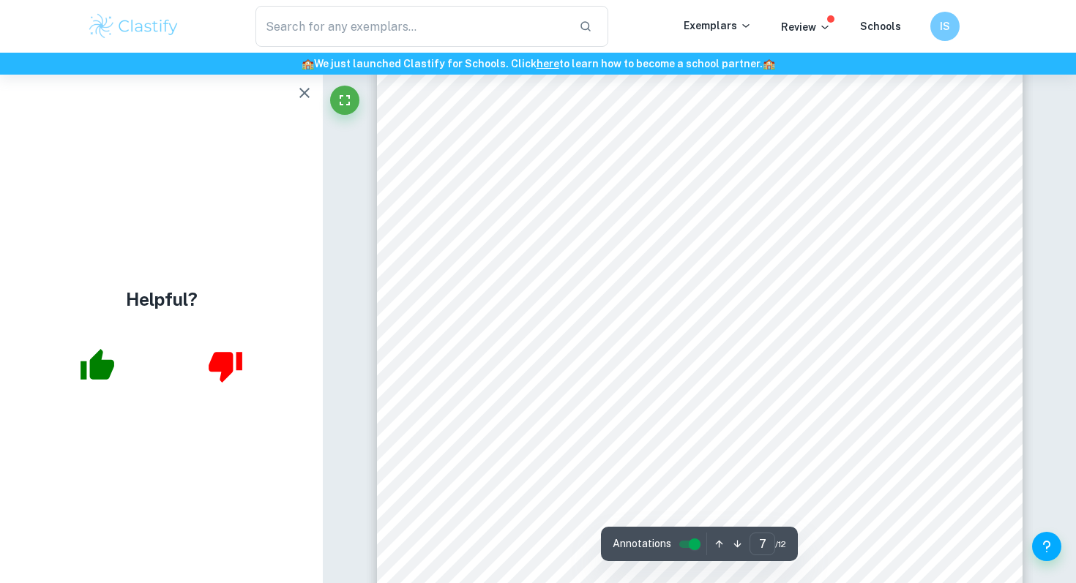
scroll to position [5933, 0]
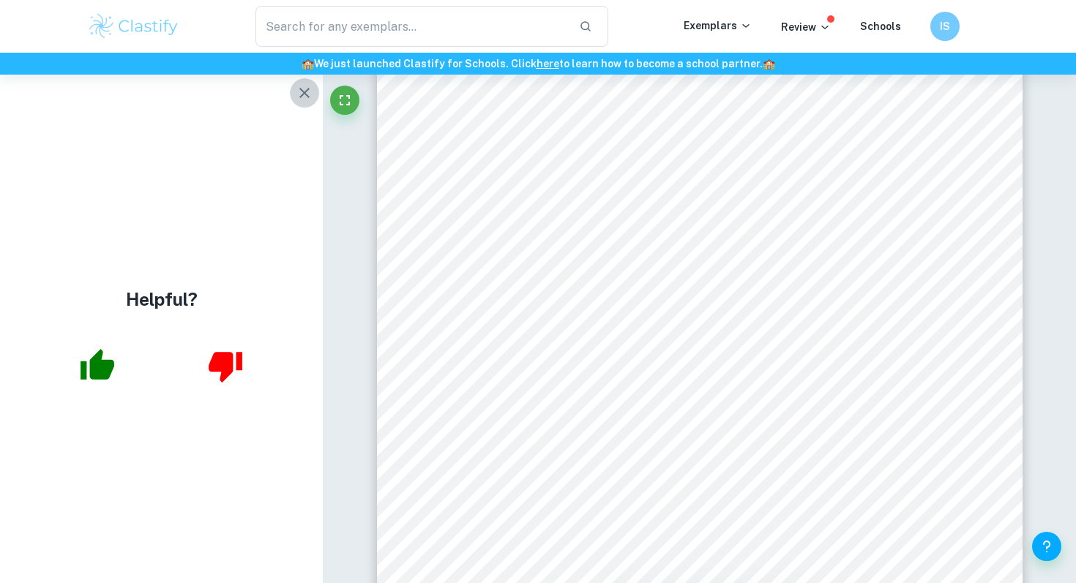
click at [297, 97] on icon "button" at bounding box center [305, 93] width 18 height 18
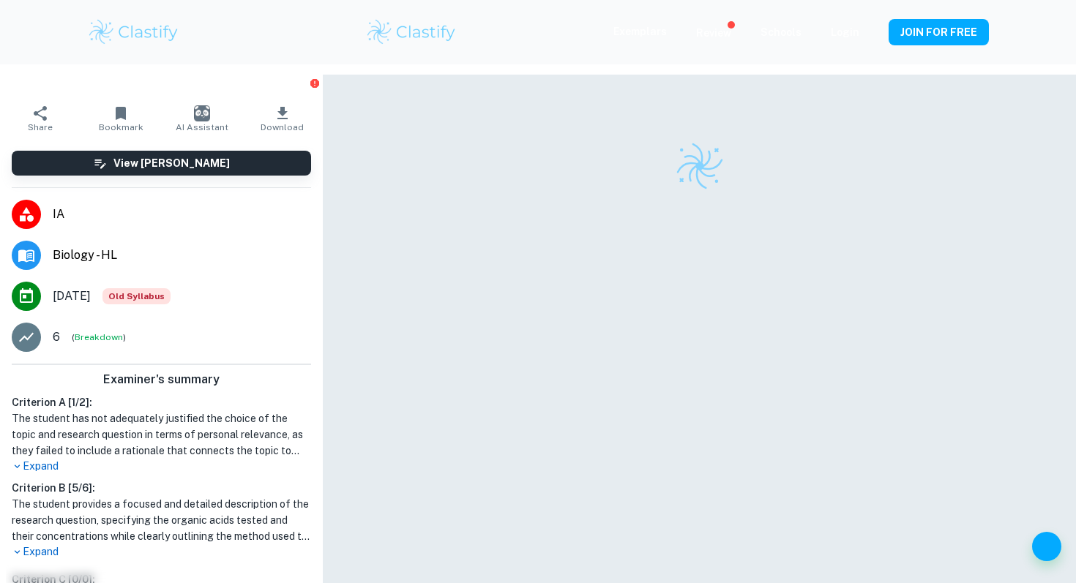
scroll to position [75, 0]
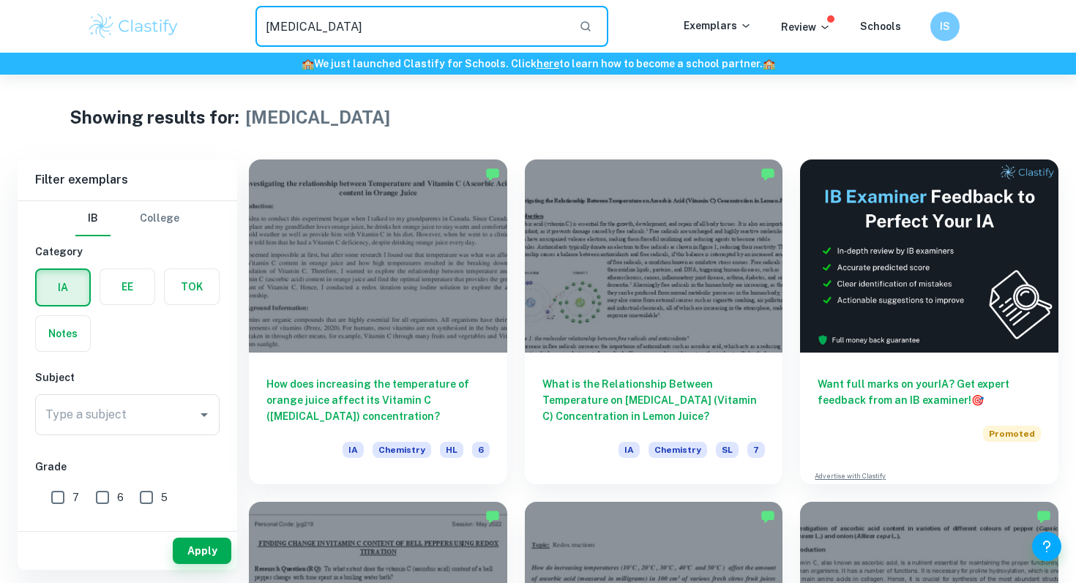
drag, startPoint x: 348, startPoint y: 26, endPoint x: 263, endPoint y: 31, distance: 84.3
click at [263, 31] on input "[MEDICAL_DATA]" at bounding box center [411, 26] width 312 height 41
click at [111, 417] on input "Type a subject" at bounding box center [116, 415] width 149 height 28
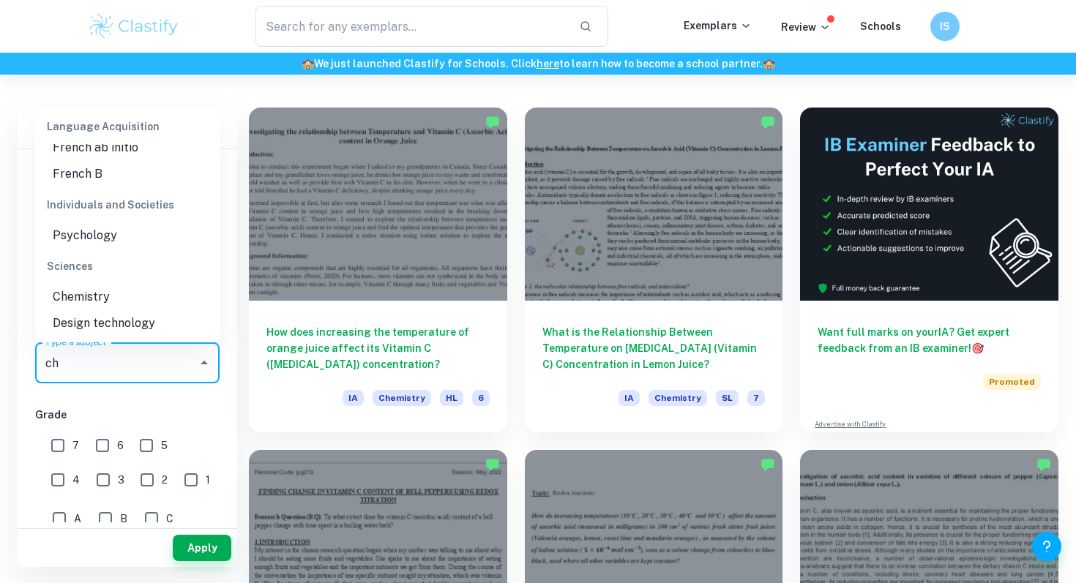
scroll to position [53, 0]
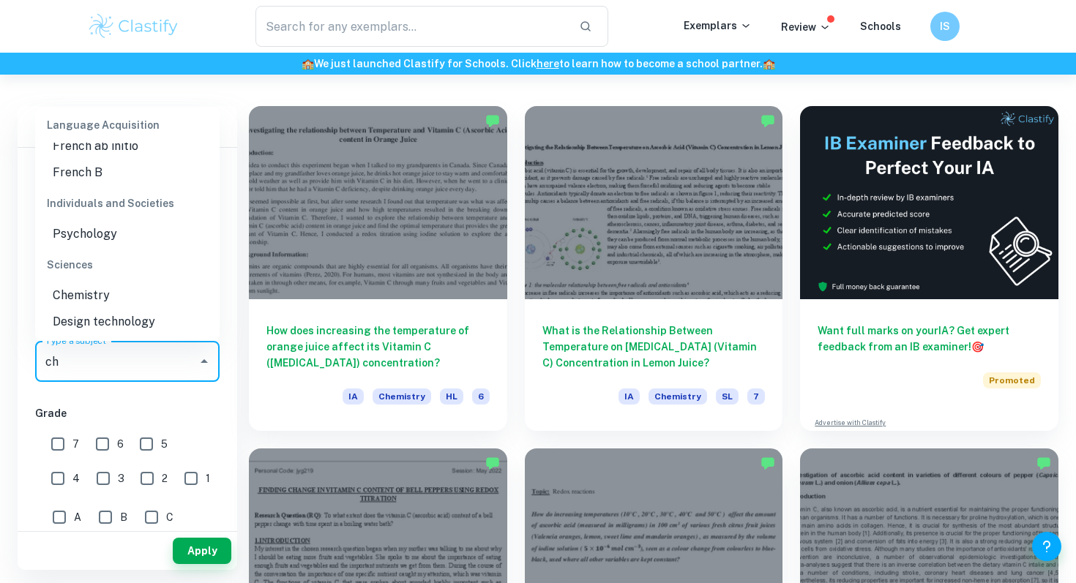
click at [122, 291] on li "Chemistry" at bounding box center [127, 296] width 184 height 26
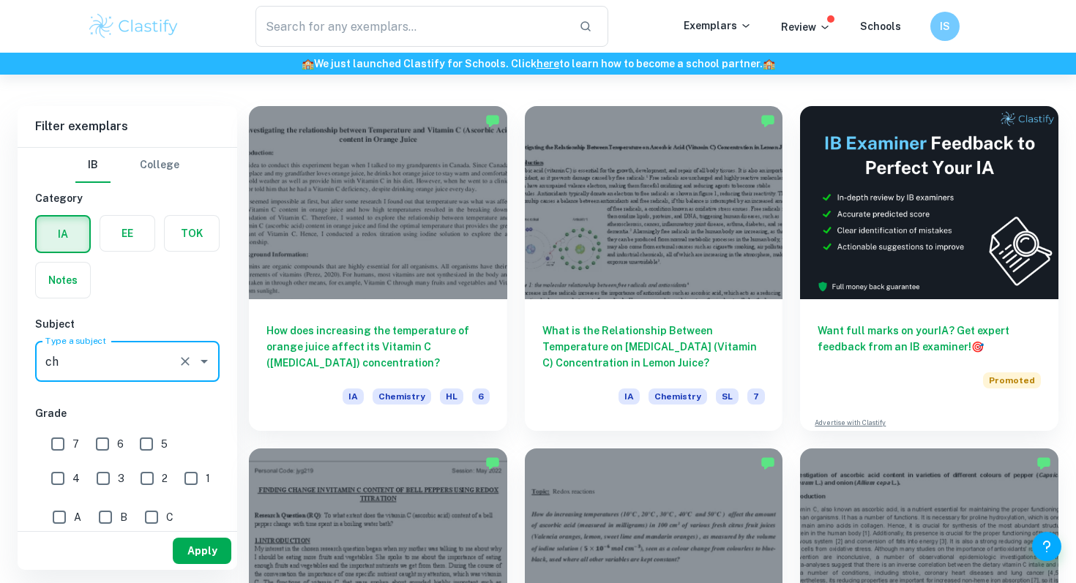
type input "Chemistry"
click at [201, 561] on button "Apply" at bounding box center [202, 551] width 59 height 26
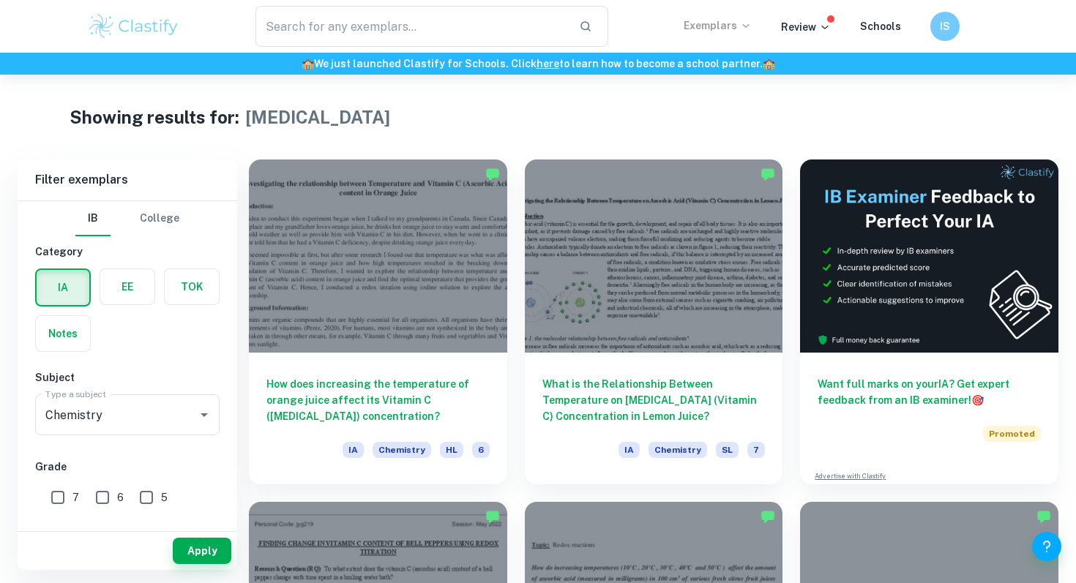
click at [709, 26] on p "Exemplars" at bounding box center [718, 26] width 68 height 16
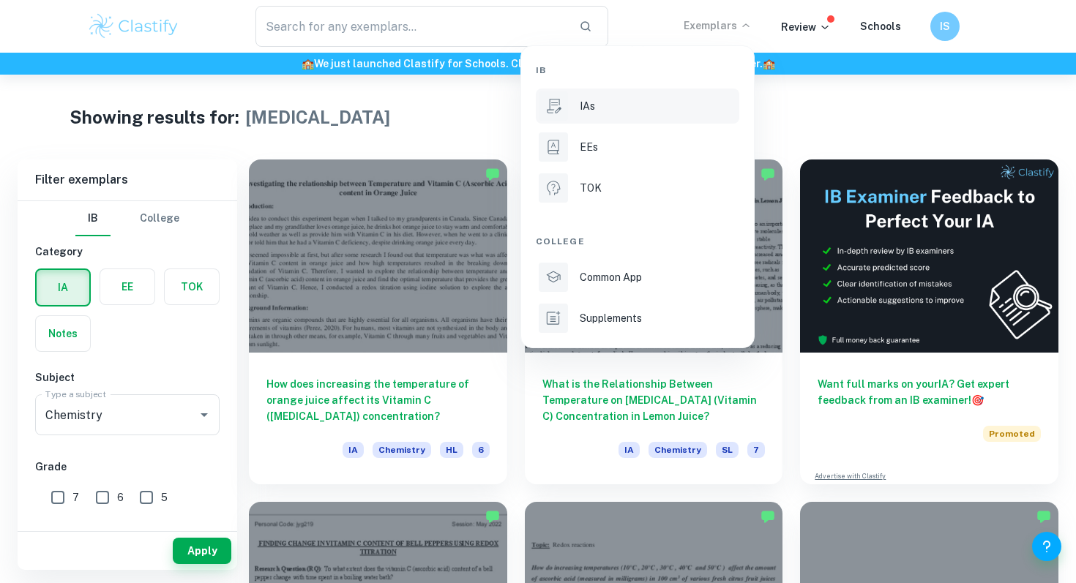
click at [599, 103] on div "IAs" at bounding box center [658, 106] width 157 height 16
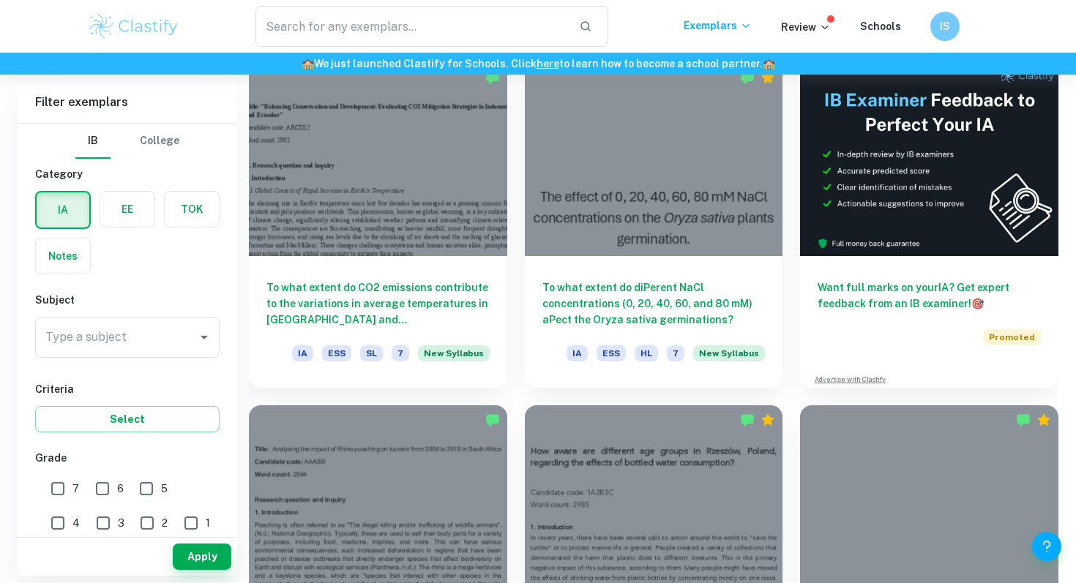
scroll to position [435, 0]
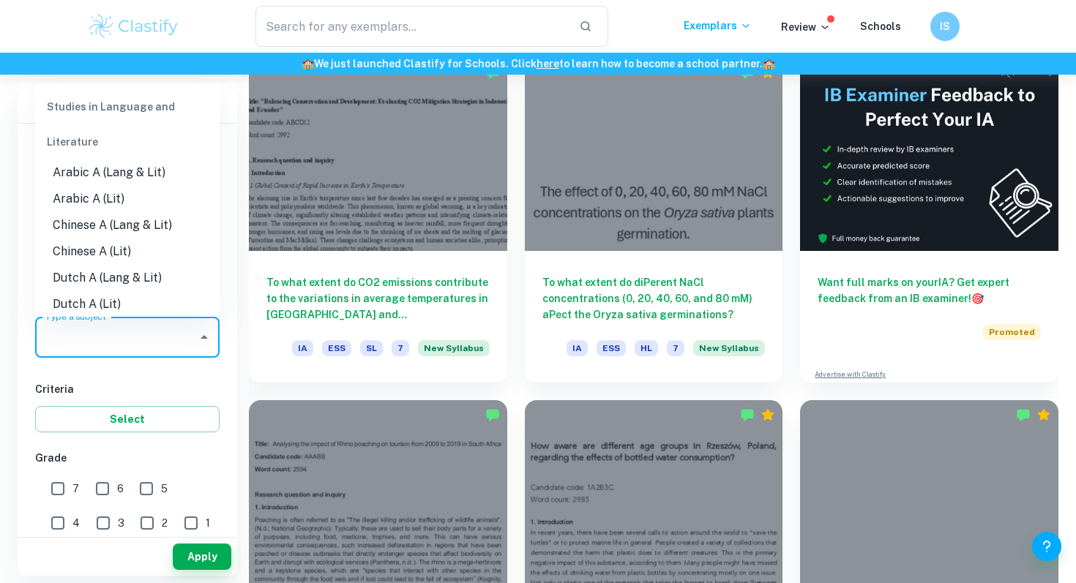
click at [124, 338] on input "Type a subject" at bounding box center [116, 337] width 149 height 28
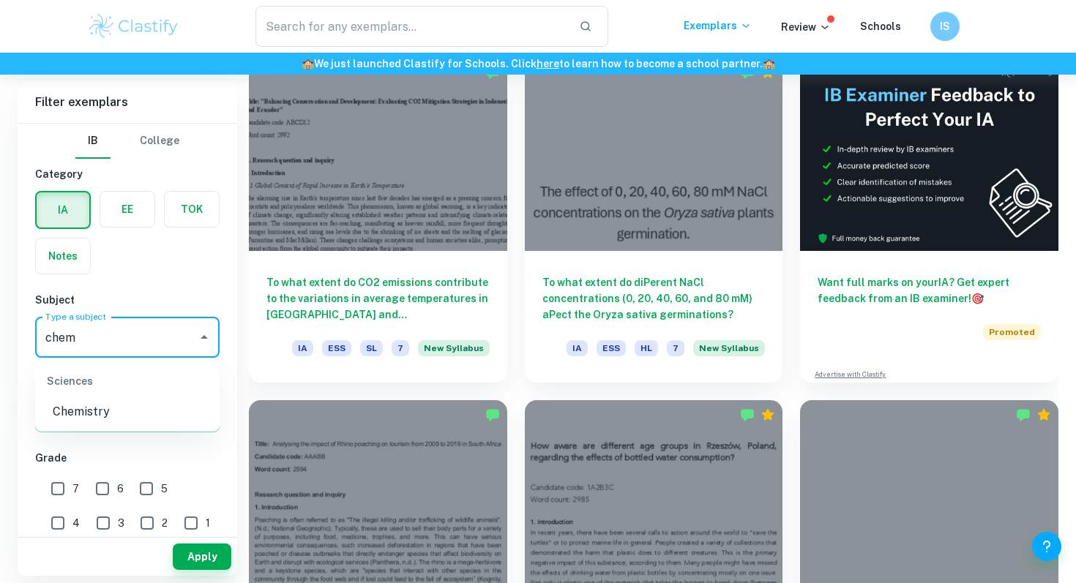
click at [104, 408] on li "Chemistry" at bounding box center [127, 412] width 184 height 26
type input "Chemistry"
click at [207, 553] on button "Apply" at bounding box center [202, 557] width 59 height 26
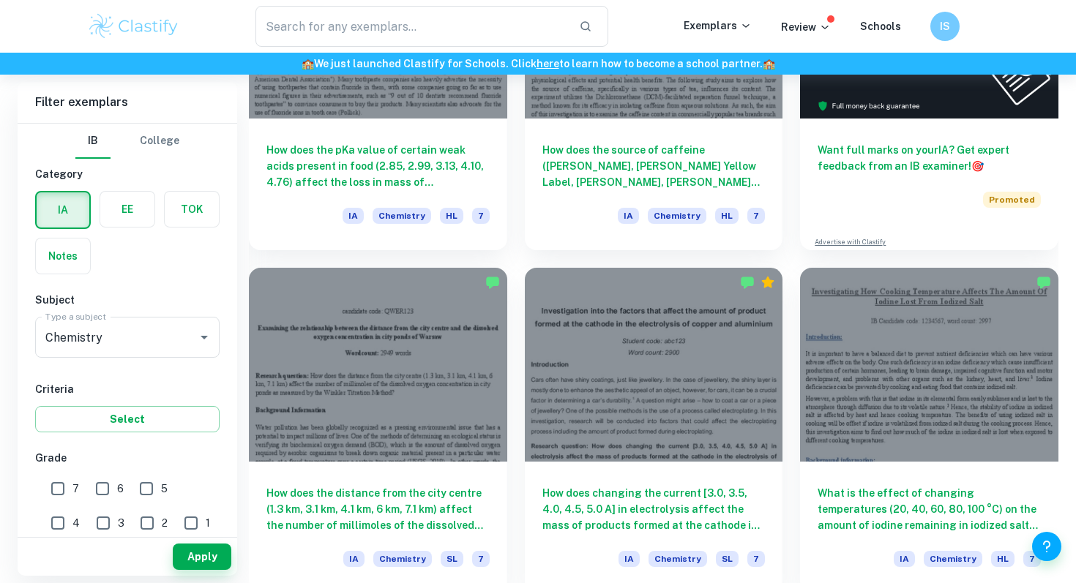
scroll to position [566, 0]
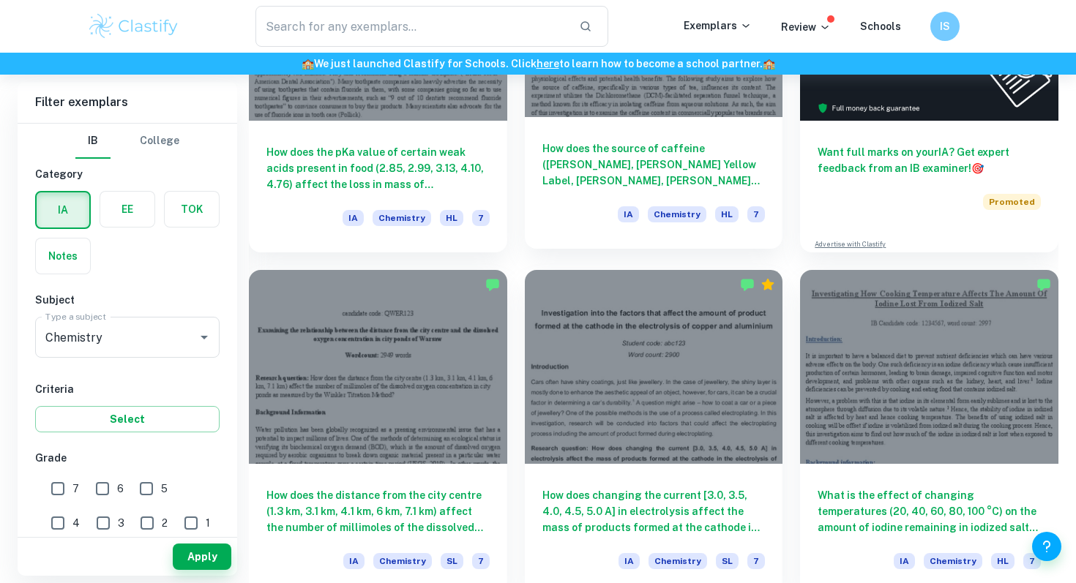
click at [643, 182] on h6 "How does the source of caffeine ([PERSON_NAME], [PERSON_NAME] Yellow Label, [PE…" at bounding box center [653, 165] width 223 height 48
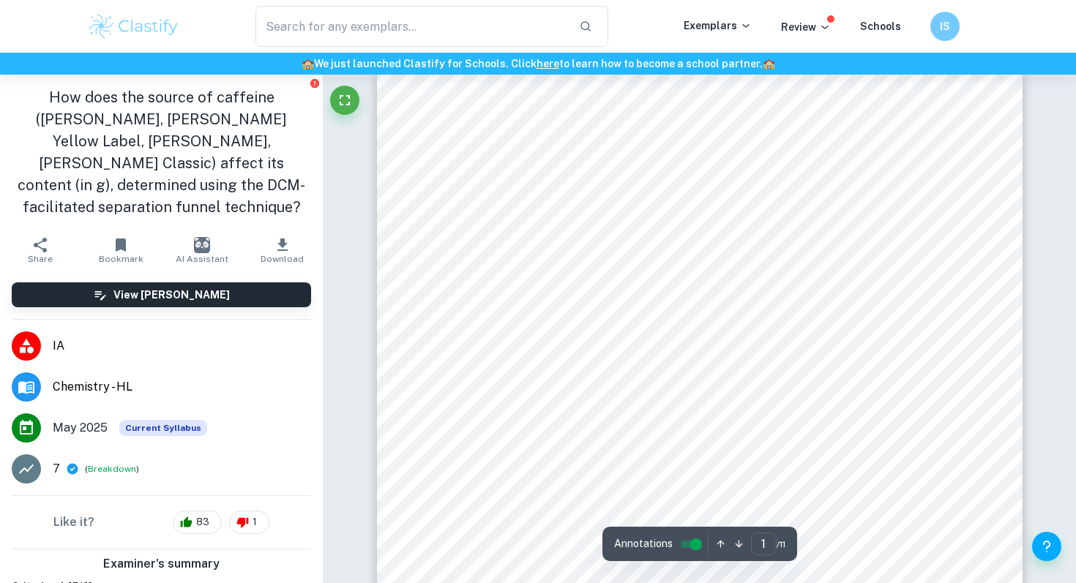
scroll to position [23, 0]
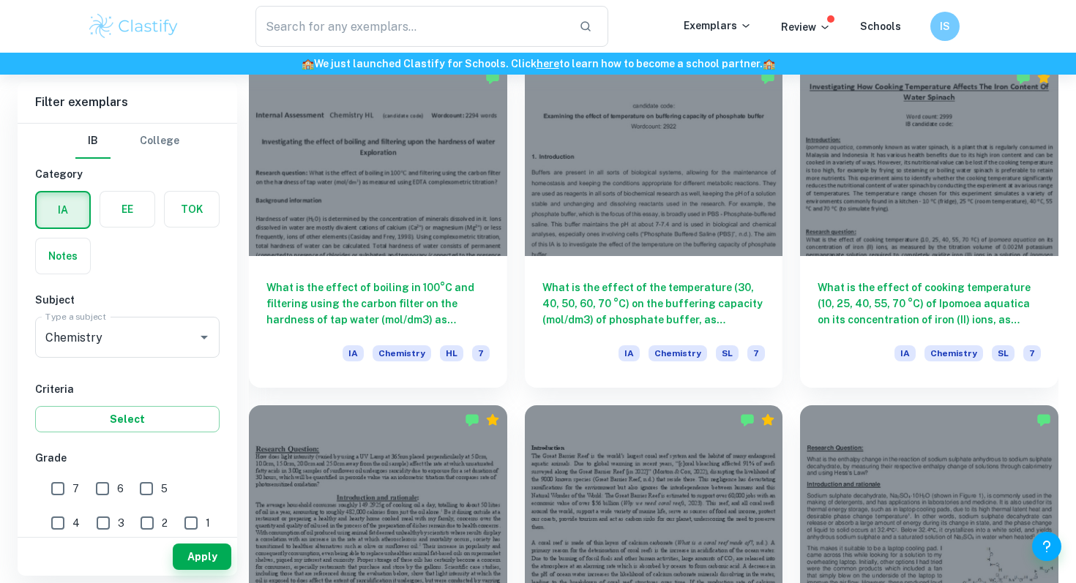
scroll to position [1118, 0]
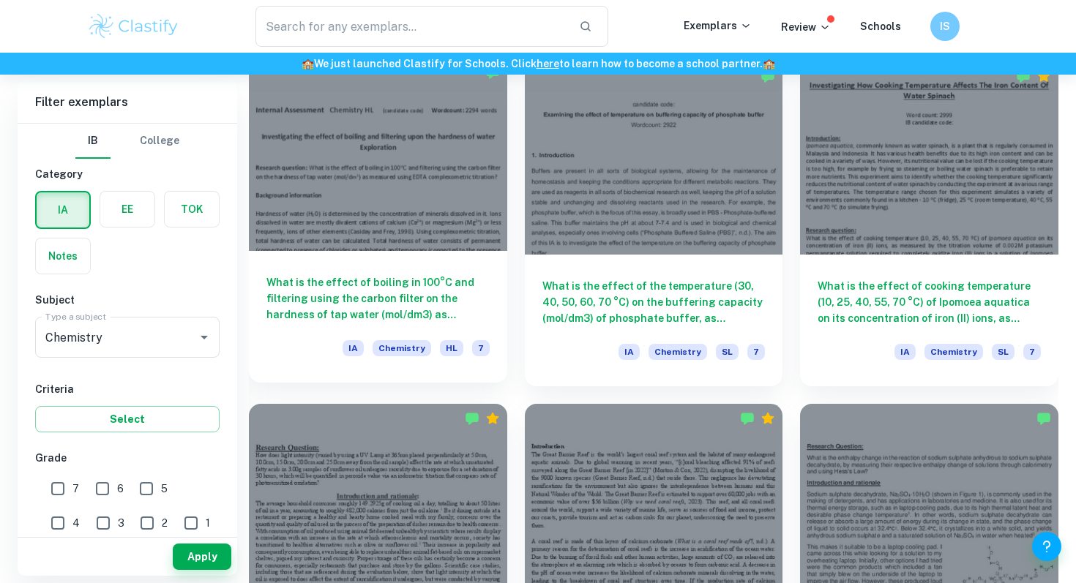
click at [439, 304] on h6 "What is the effect of boiling in 100°C and filtering using the carbon filter on…" at bounding box center [377, 298] width 223 height 48
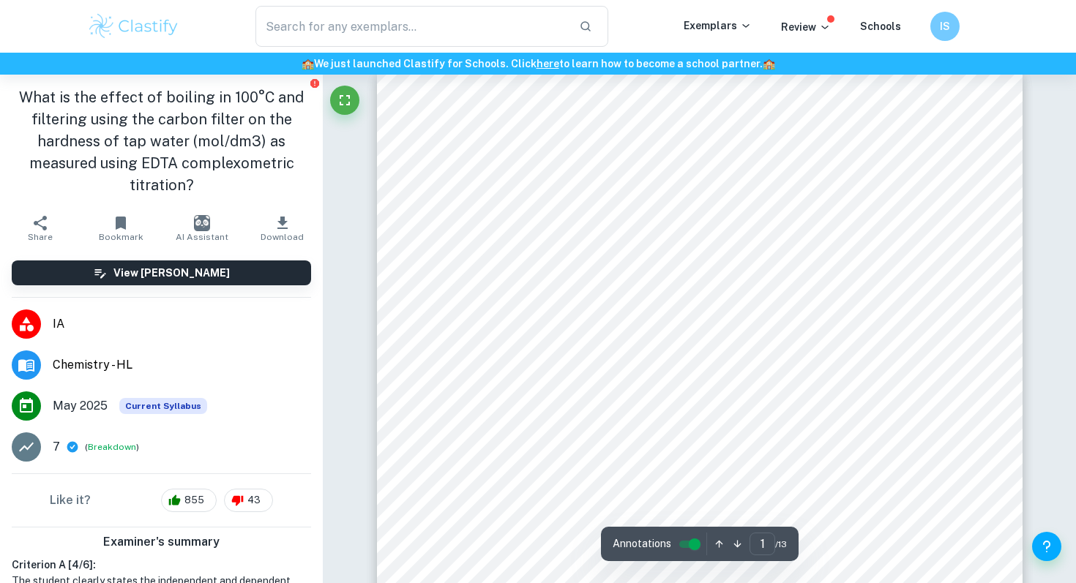
scroll to position [23, 0]
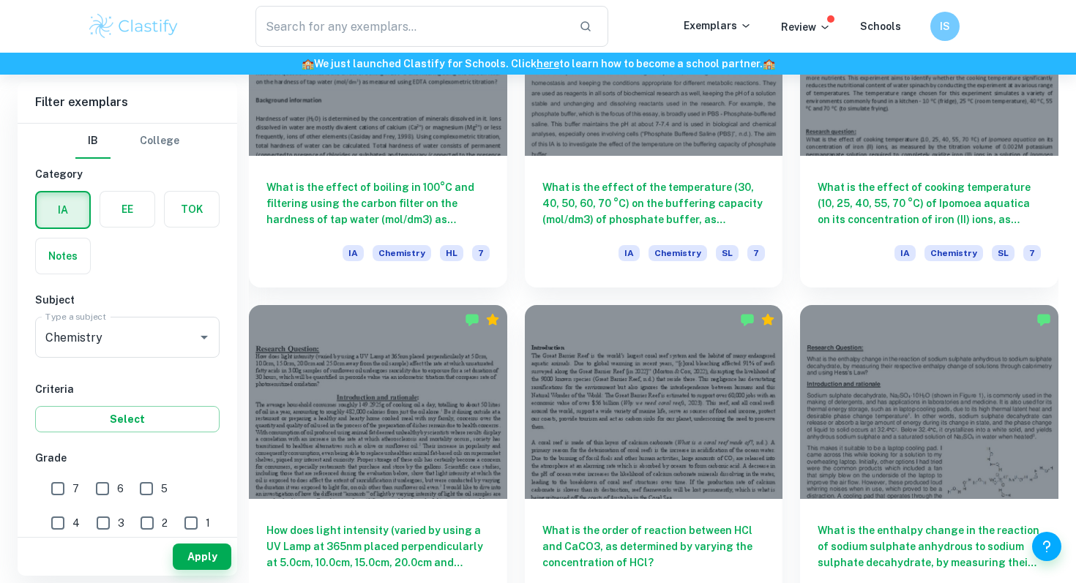
scroll to position [1219, 0]
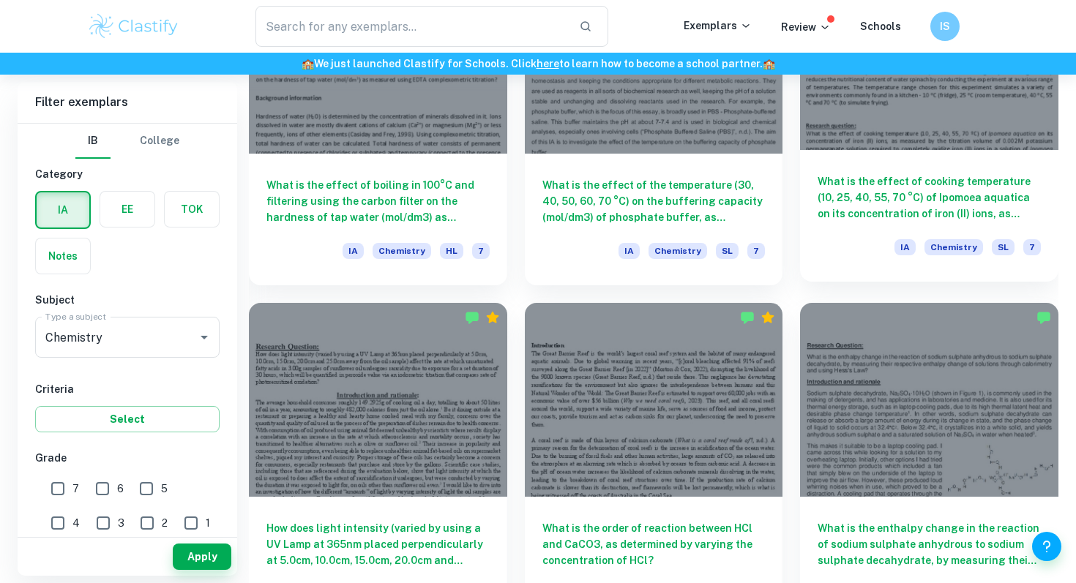
click at [868, 236] on div "What is the effect of cooking temperature (10, 25, 40, 55, 70 °C) of Ipomoea aq…" at bounding box center [929, 216] width 258 height 132
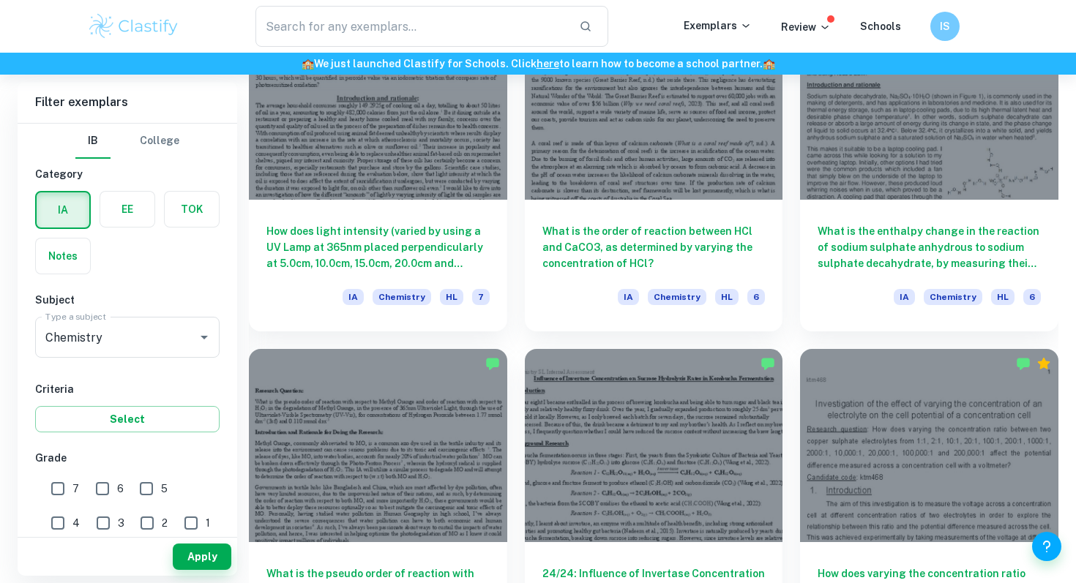
scroll to position [1549, 0]
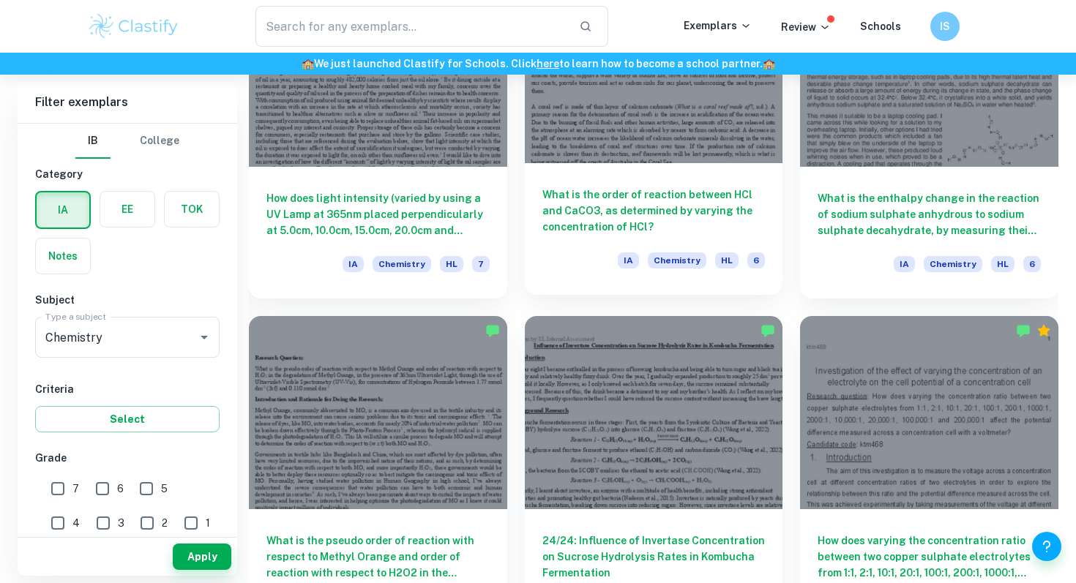
click at [592, 264] on div "IA Chemistry HL 6" at bounding box center [653, 264] width 223 height 25
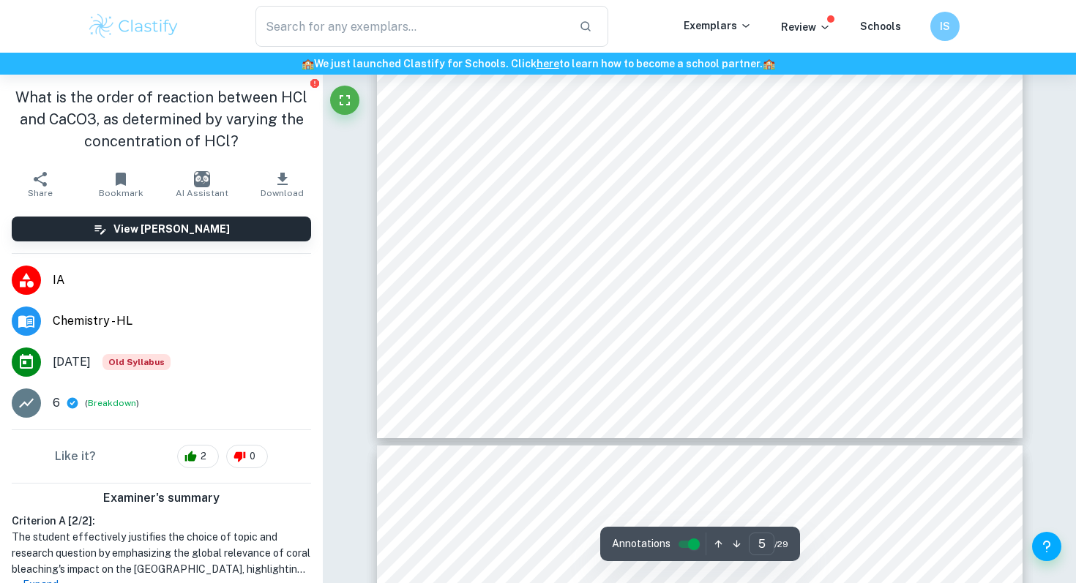
scroll to position [4348, 0]
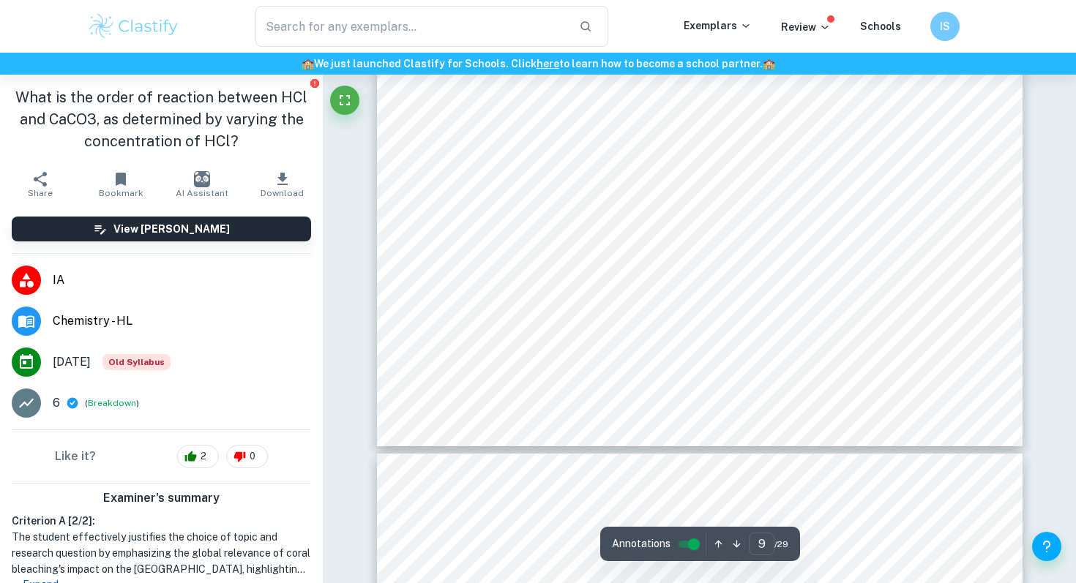
type input "10"
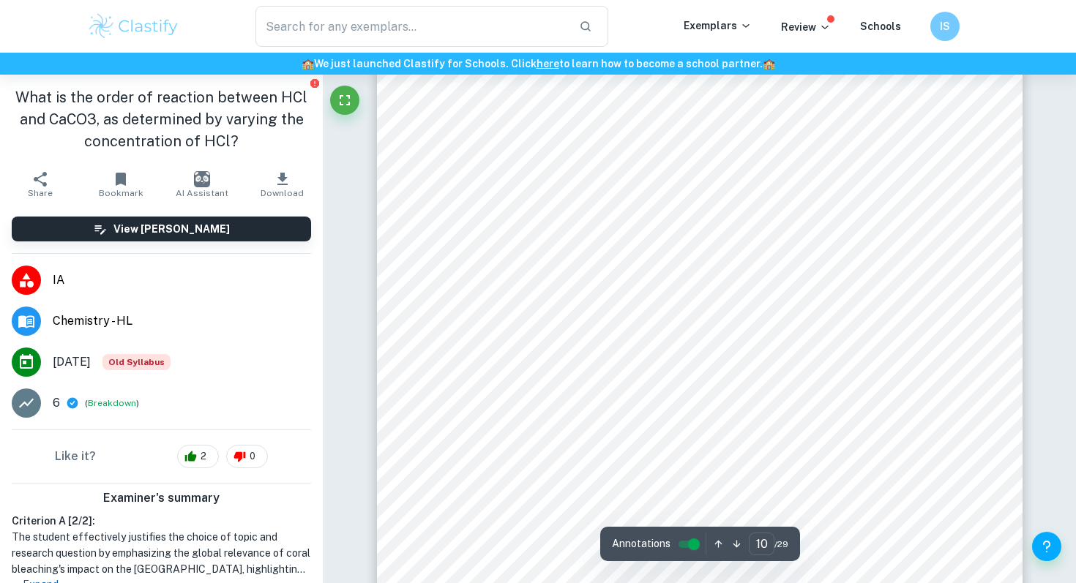
scroll to position [8547, 0]
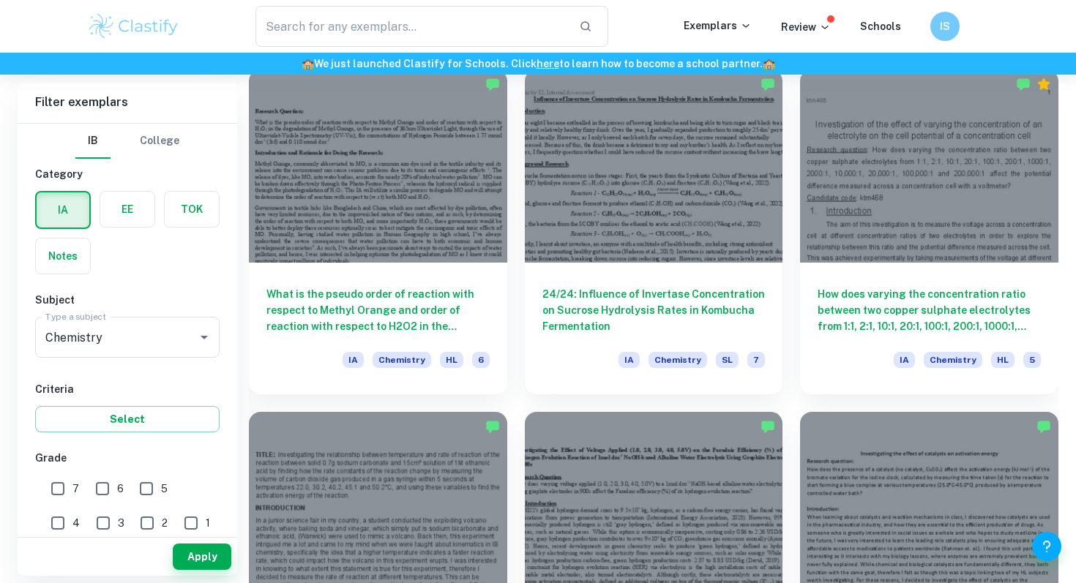
scroll to position [1792, 0]
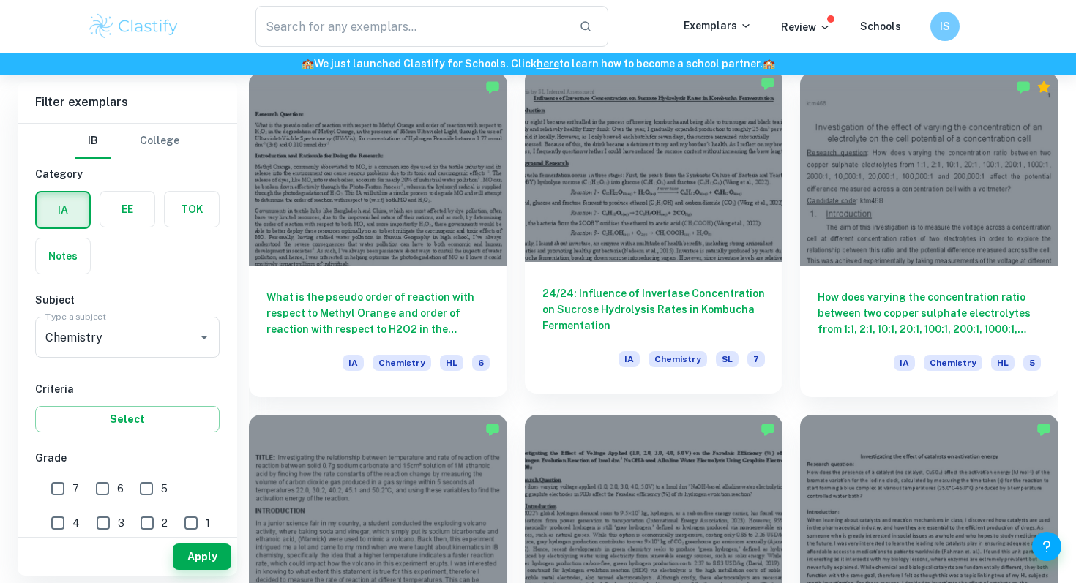
click at [605, 302] on h6 "24/24: Influence of Invertase Concentration on Sucrose Hydrolysis Rates in Komb…" at bounding box center [653, 309] width 223 height 48
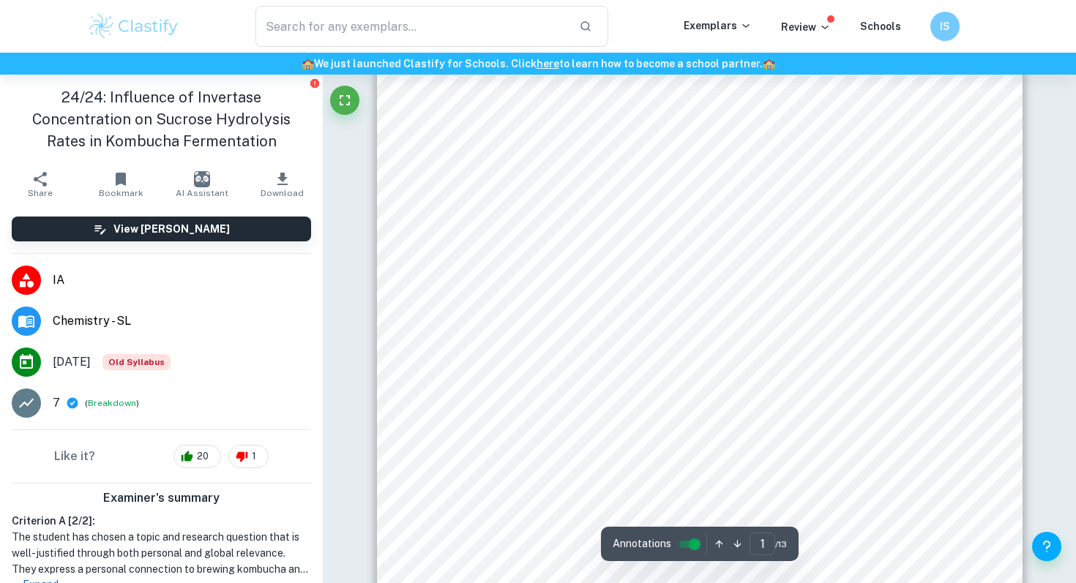
scroll to position [308, 0]
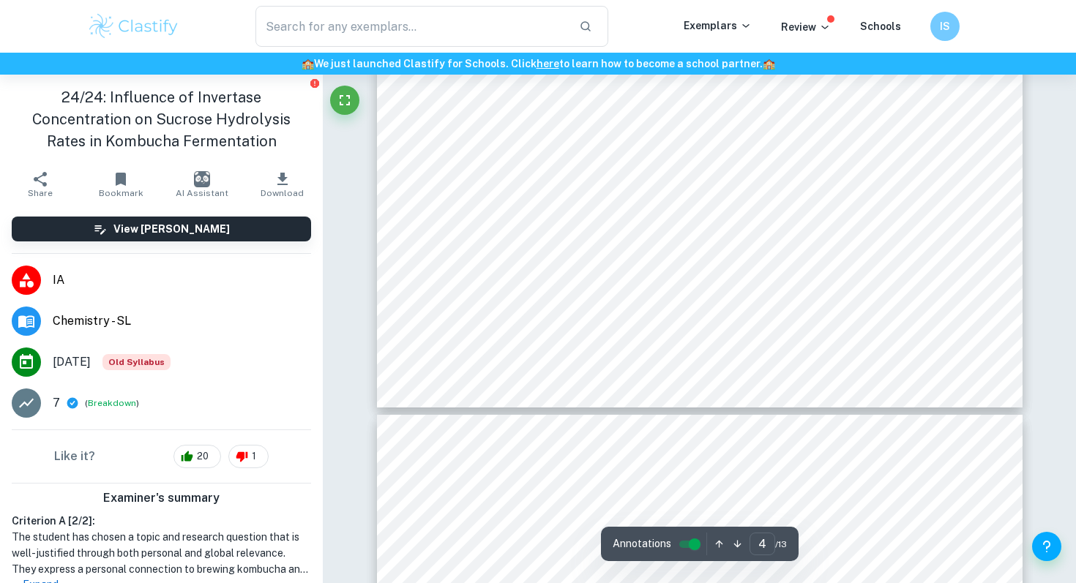
type input "5"
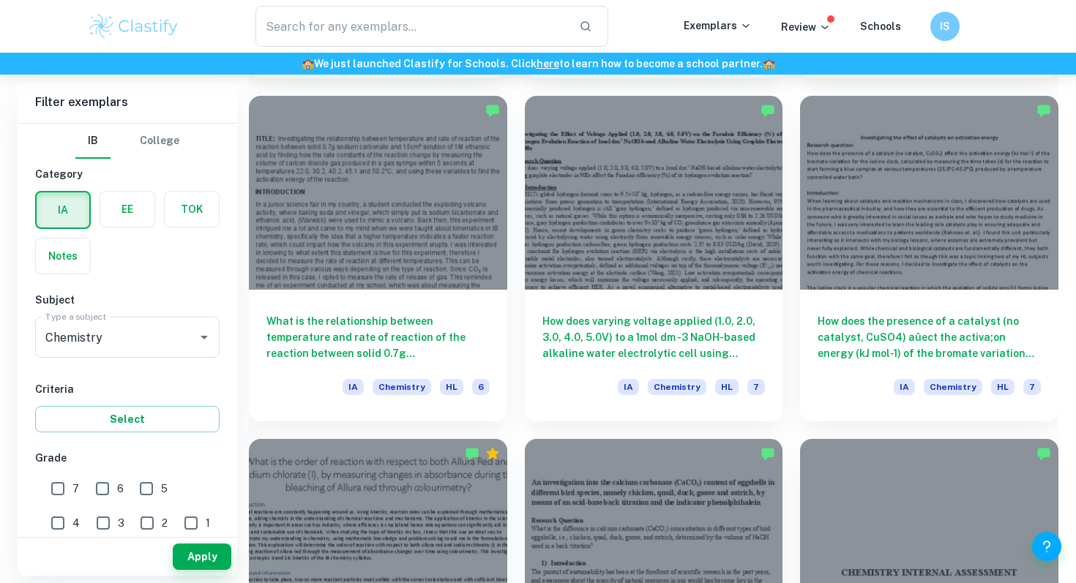
scroll to position [2112, 0]
